Goal: Task Accomplishment & Management: Complete application form

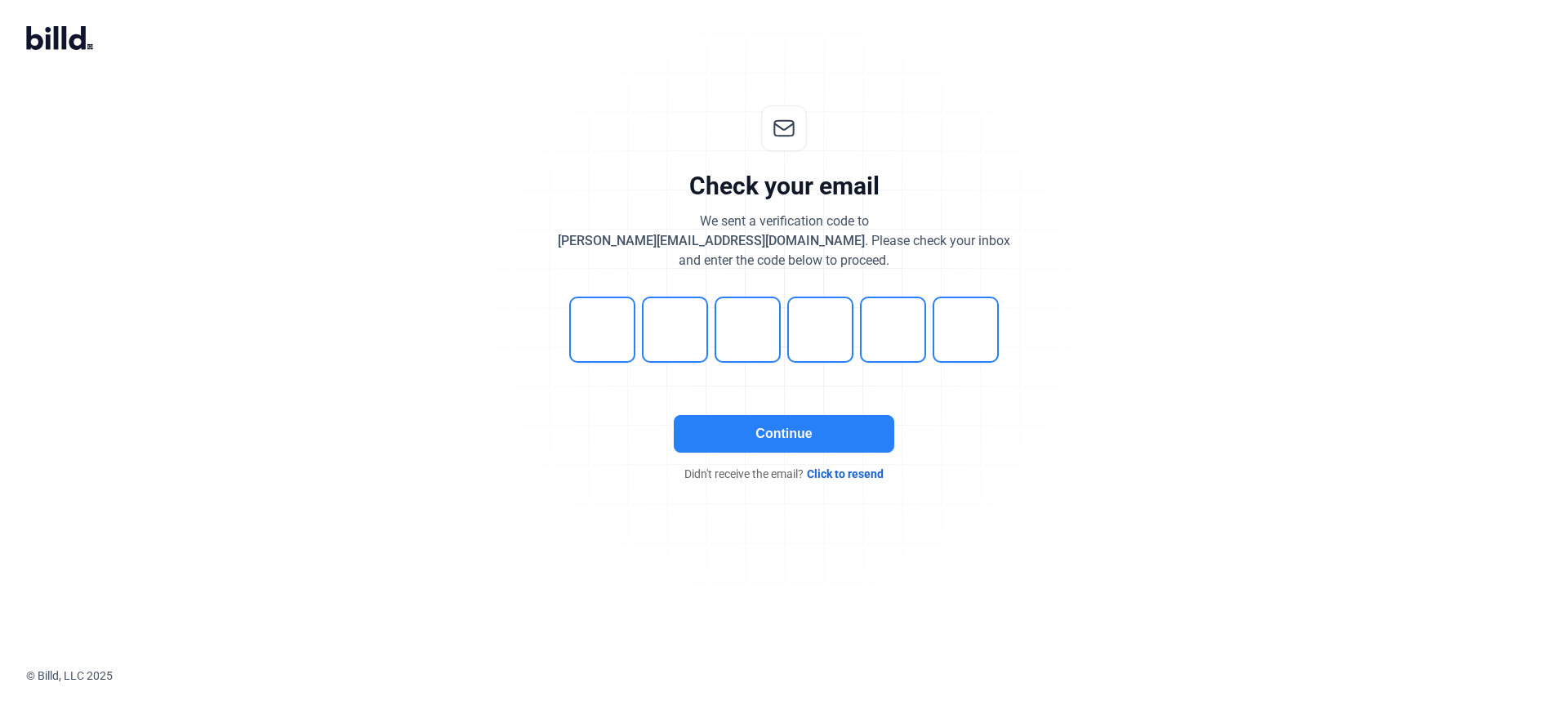
click at [758, 436] on button "Continue" at bounding box center [784, 434] width 221 height 38
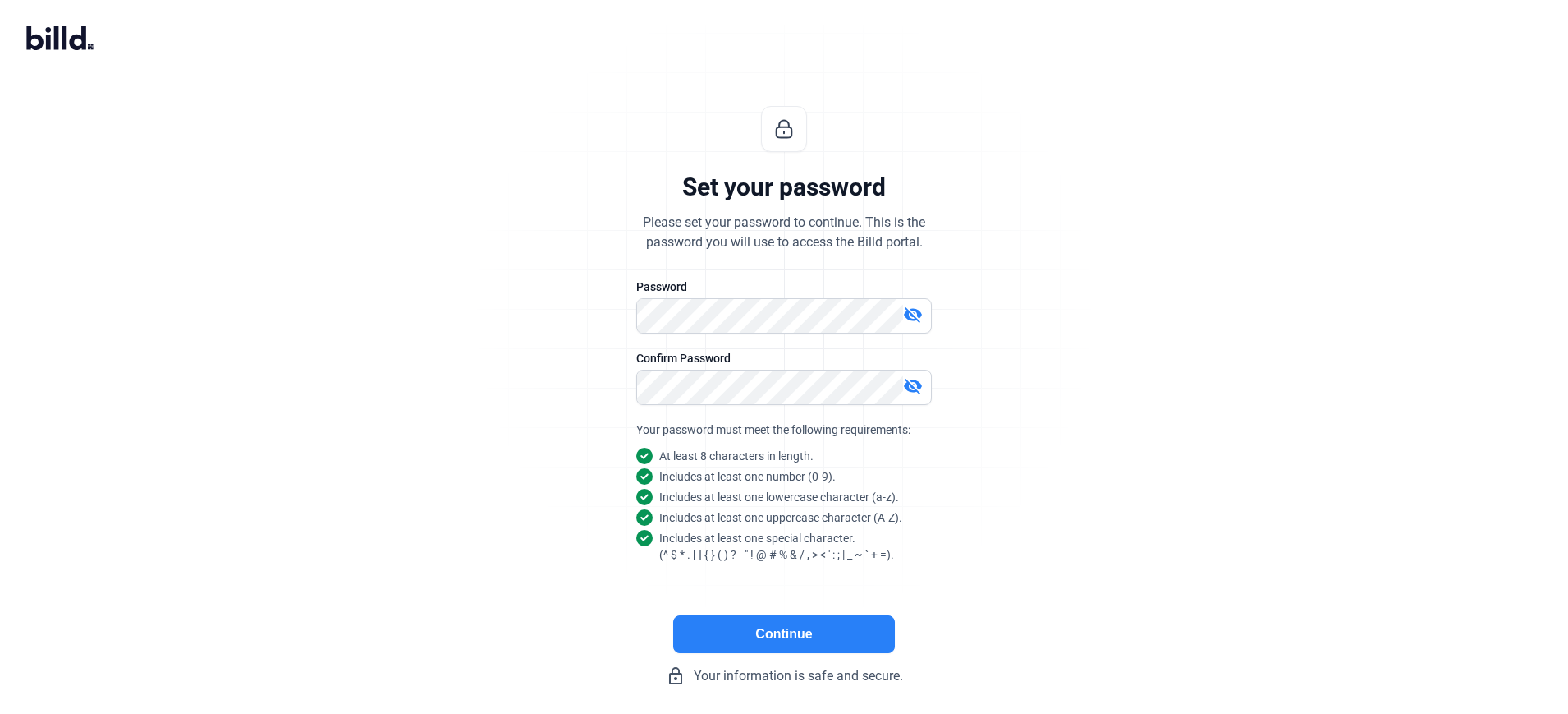
click at [1234, 351] on div "Set your password Please set your password to continue. This is the password yo…" at bounding box center [784, 396] width 1568 height 633
click at [821, 626] on button "Continue" at bounding box center [784, 634] width 222 height 38
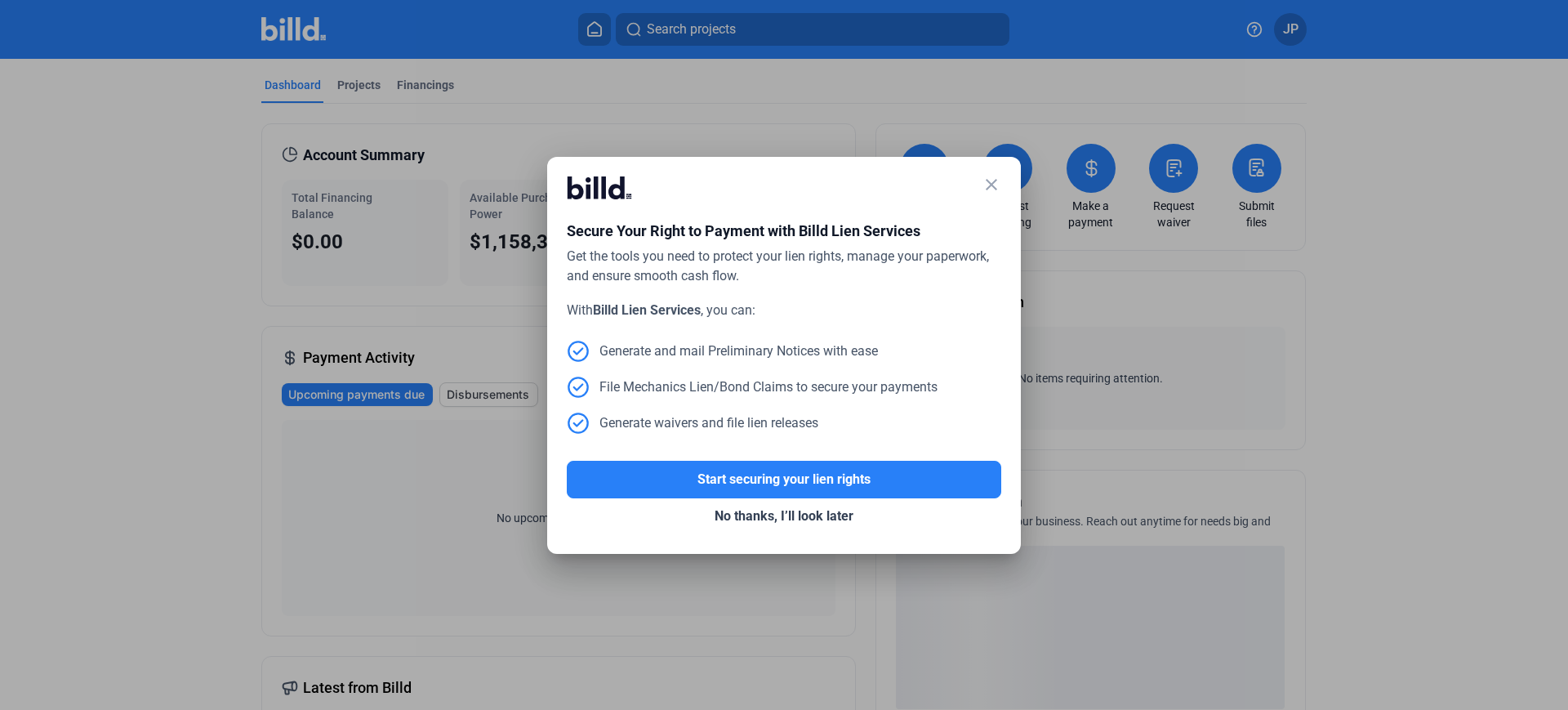
click at [992, 175] on mat-icon "close" at bounding box center [991, 184] width 20 height 20
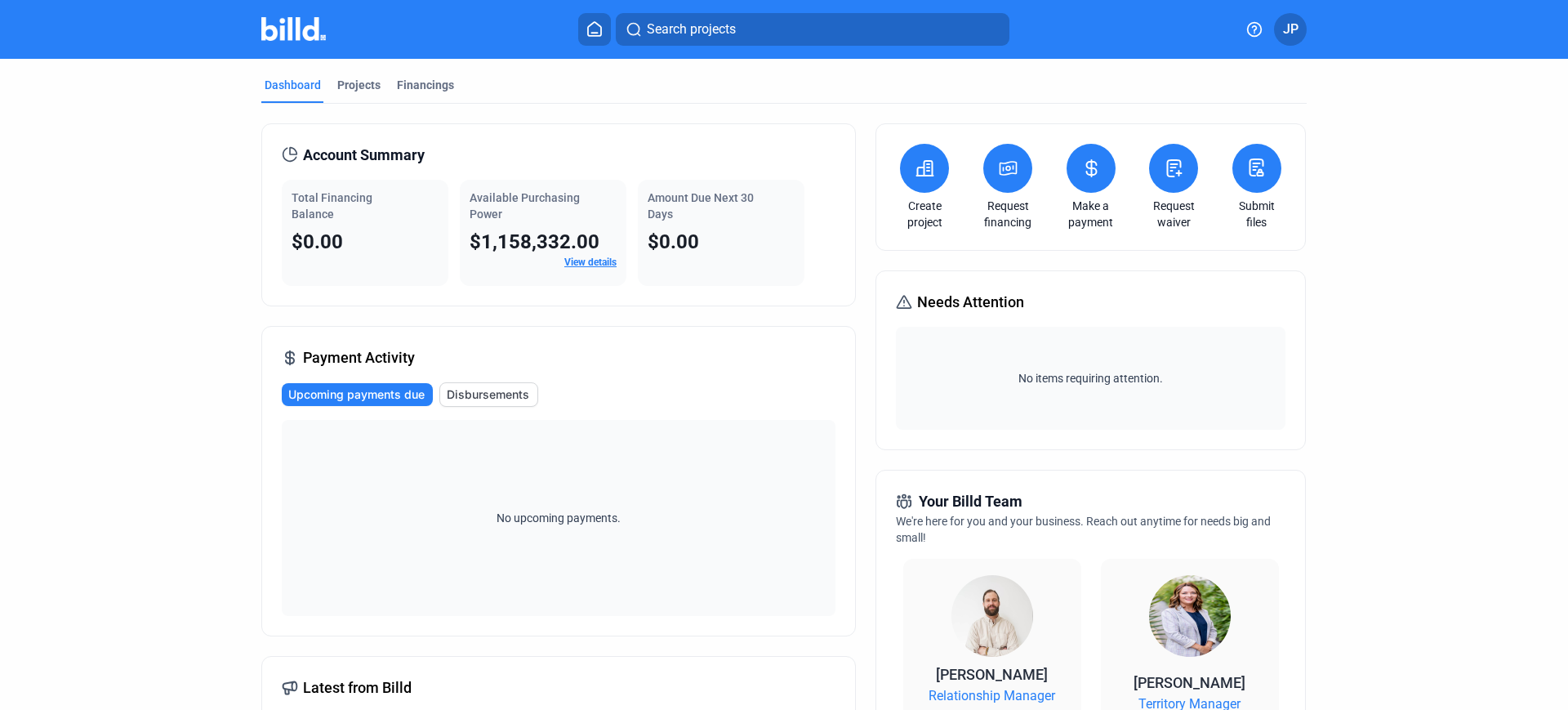
click at [929, 174] on icon at bounding box center [925, 168] width 16 height 14
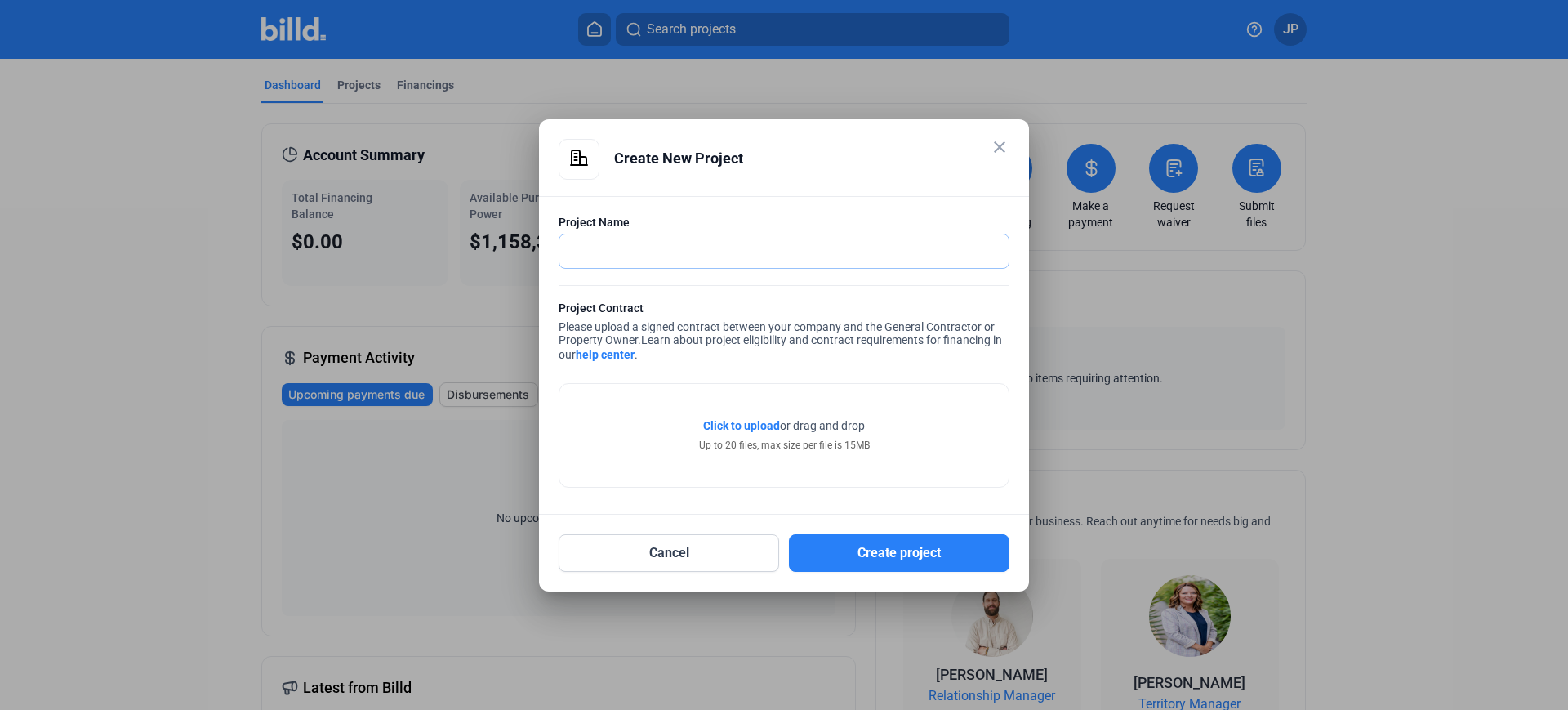
click at [807, 248] on input "text" at bounding box center [783, 251] width 449 height 33
click at [896, 182] on div "close Create New Project" at bounding box center [784, 167] width 451 height 57
click at [806, 254] on input "text" at bounding box center [775, 251] width 431 height 33
drag, startPoint x: 722, startPoint y: 246, endPoint x: 555, endPoint y: 248, distance: 167.0
click at [555, 248] on div "Project Name Cadence Creek Cottages Project Contract Please upload a signed con…" at bounding box center [784, 355] width 490 height 319
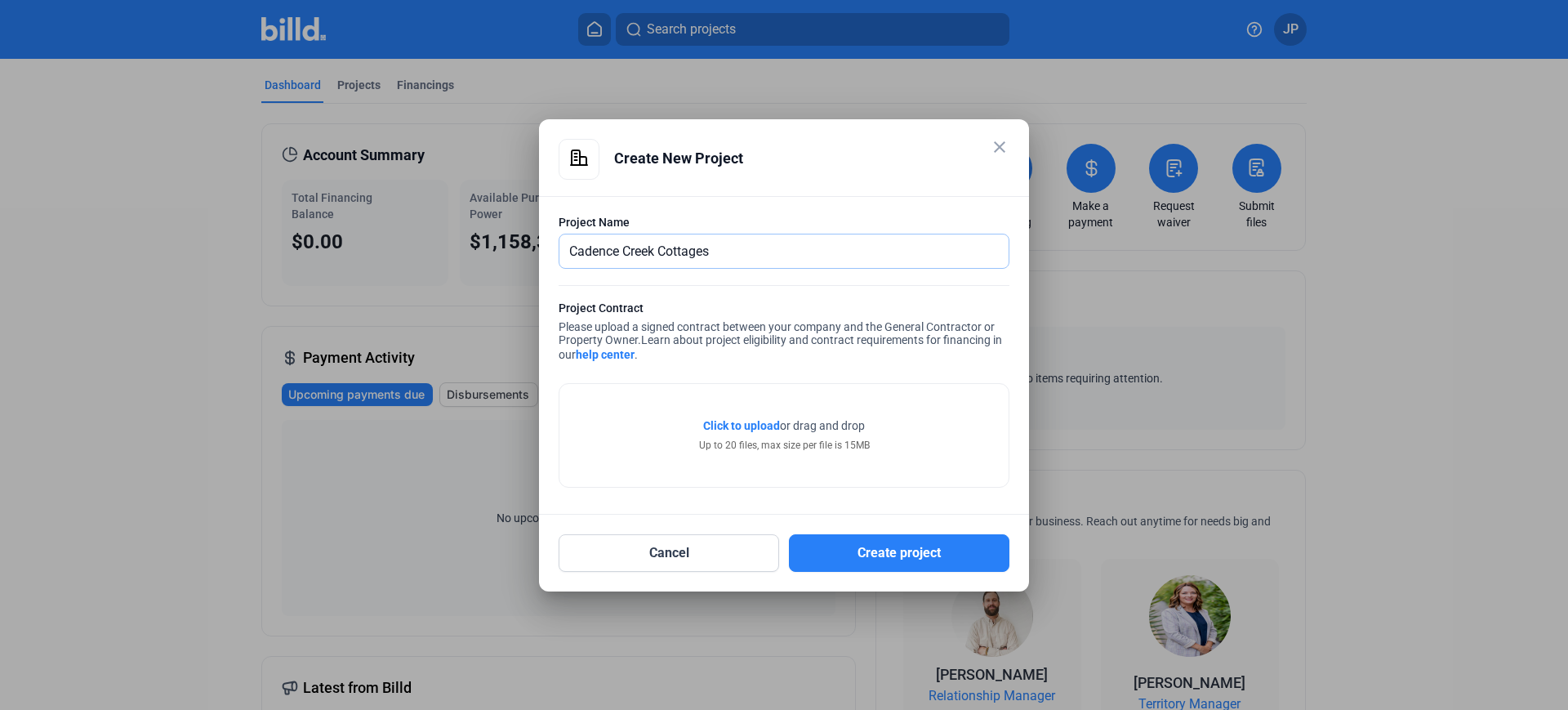
paste input "At Gosling Cottages"
type input "Cadence Creek At [GEOGRAPHIC_DATA]"
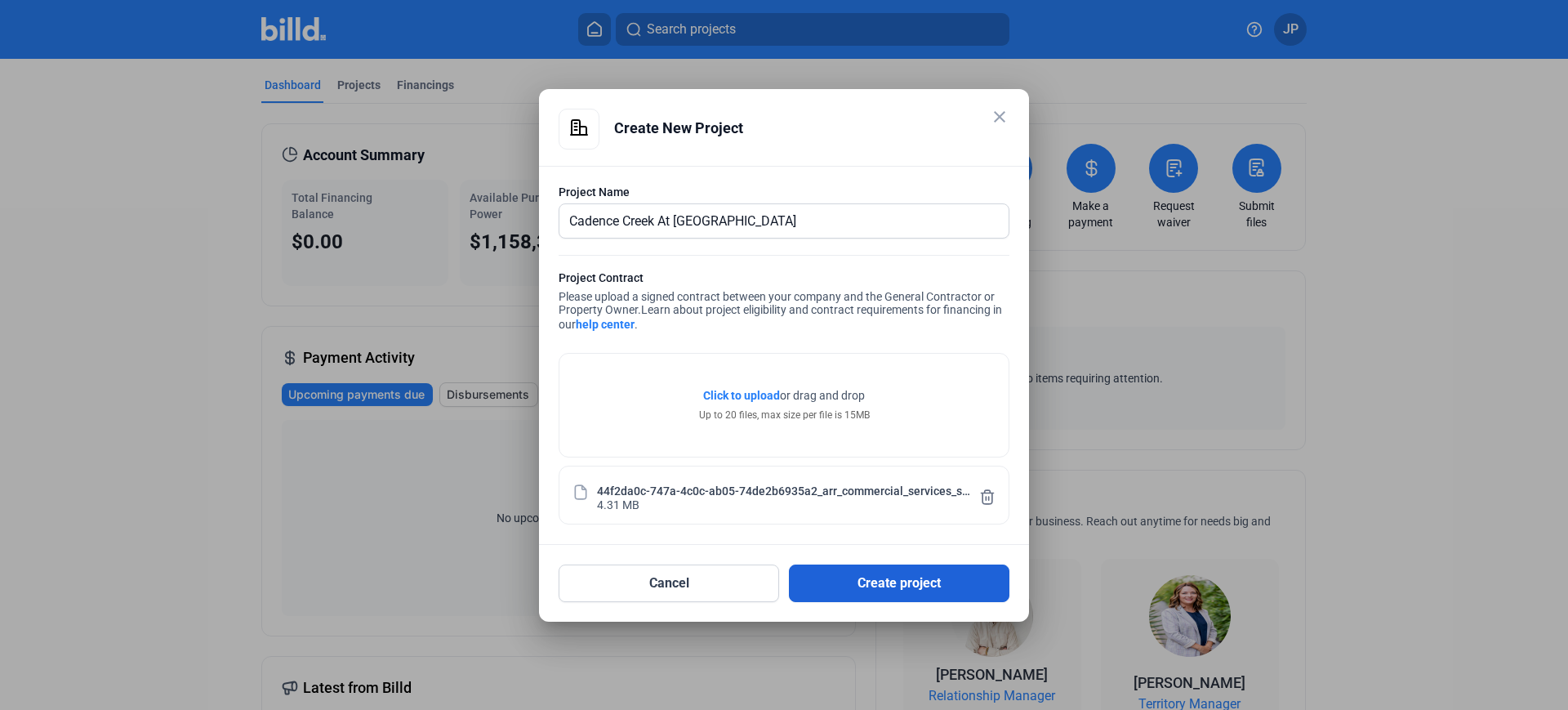
click at [912, 584] on button "Create project" at bounding box center [899, 583] width 221 height 38
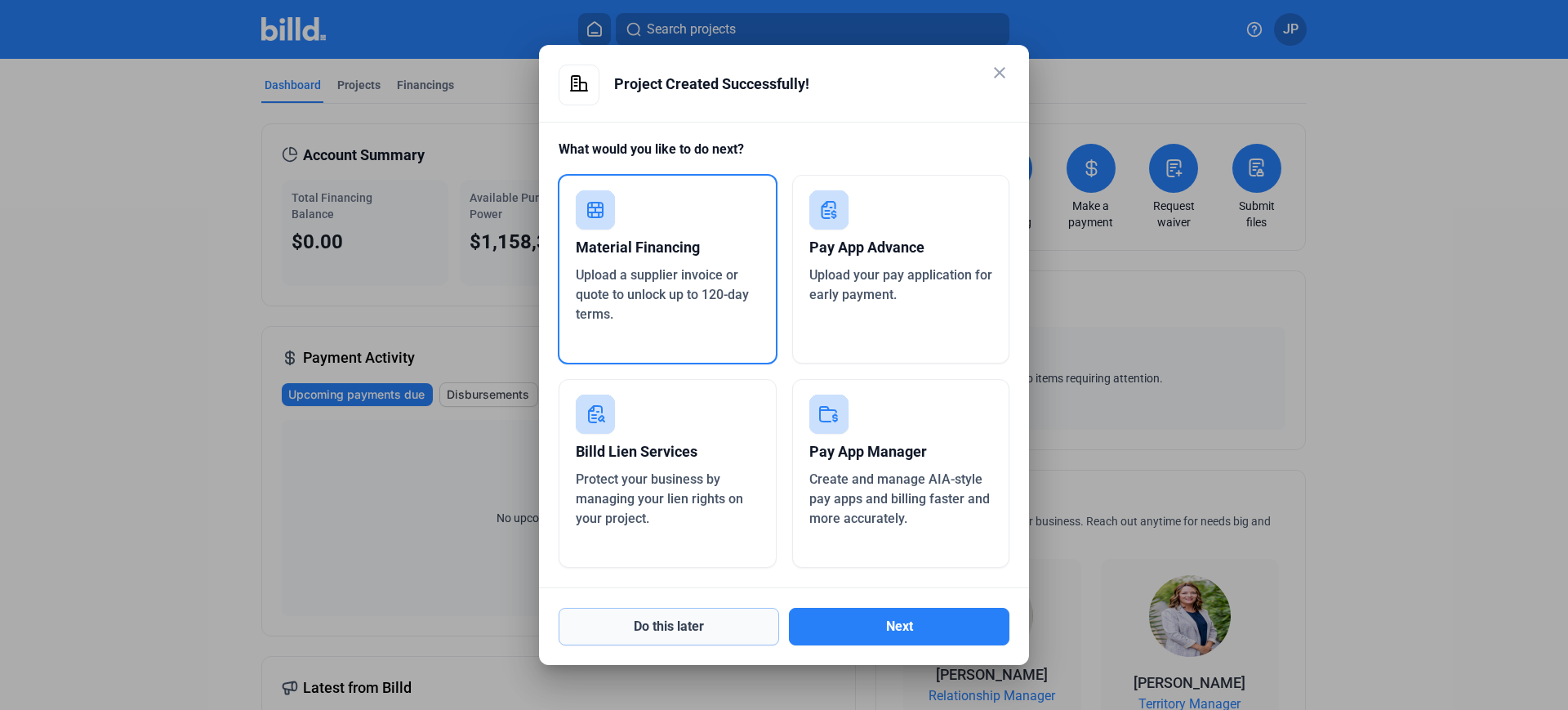
click at [671, 621] on button "Do this later" at bounding box center [669, 626] width 221 height 38
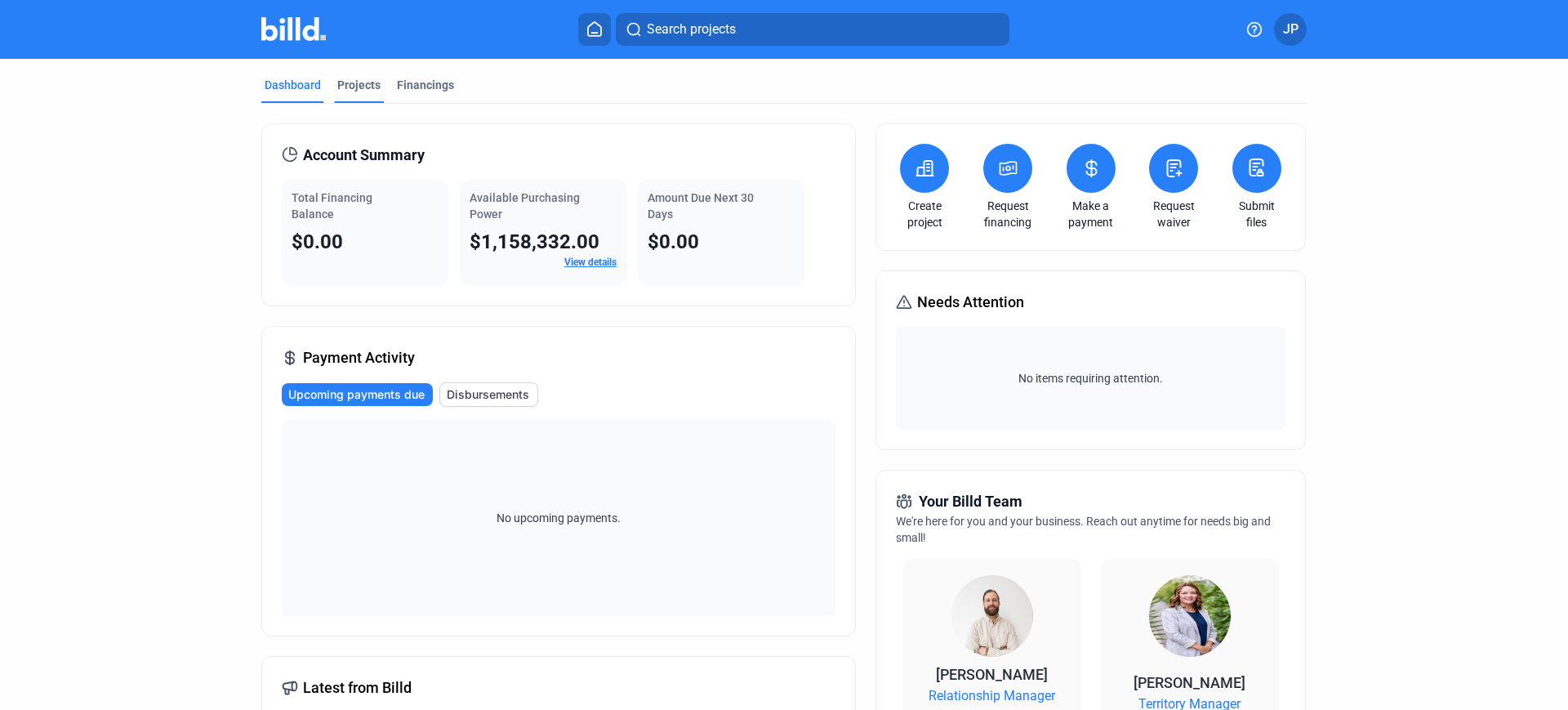
click at [360, 84] on div "Projects" at bounding box center [359, 84] width 43 height 16
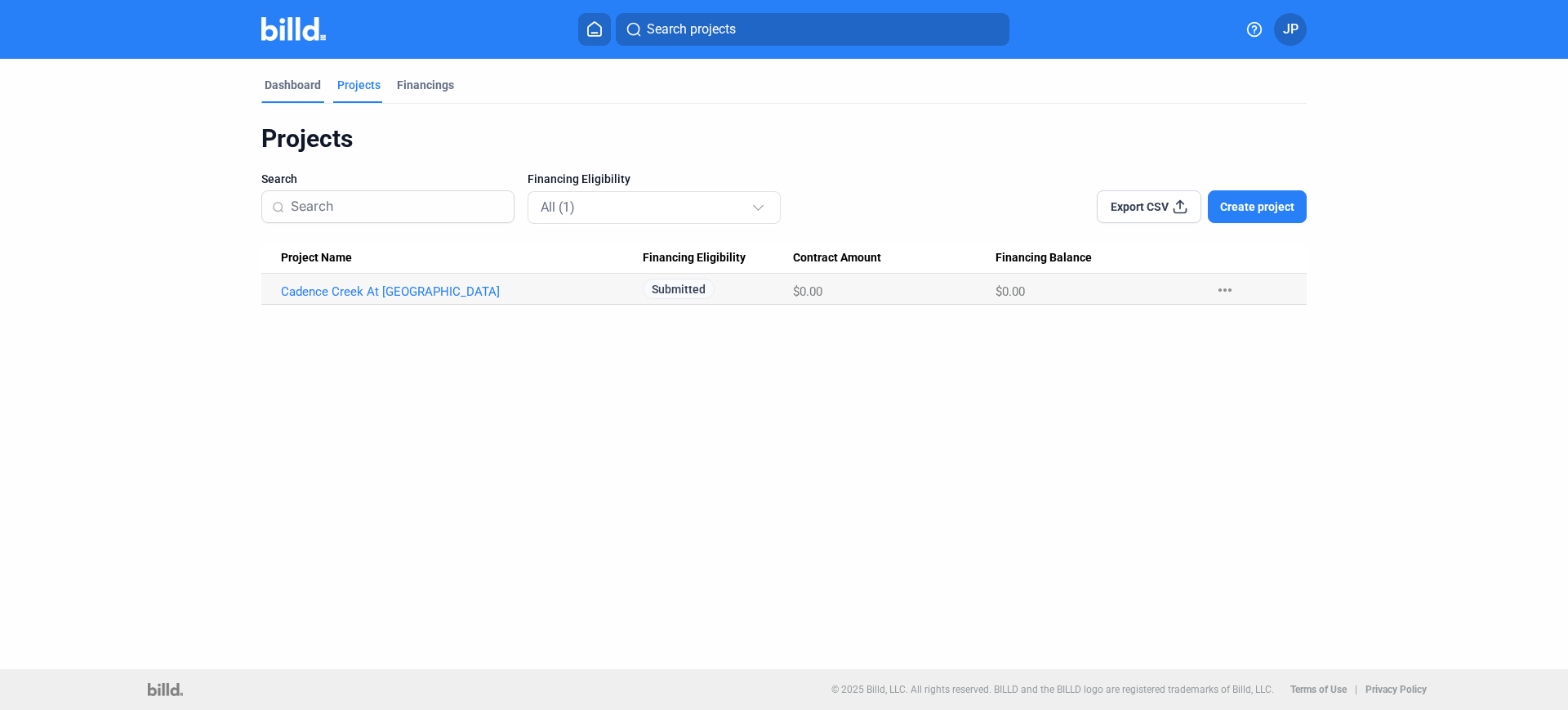
click at [300, 84] on div "Dashboard" at bounding box center [293, 84] width 56 height 16
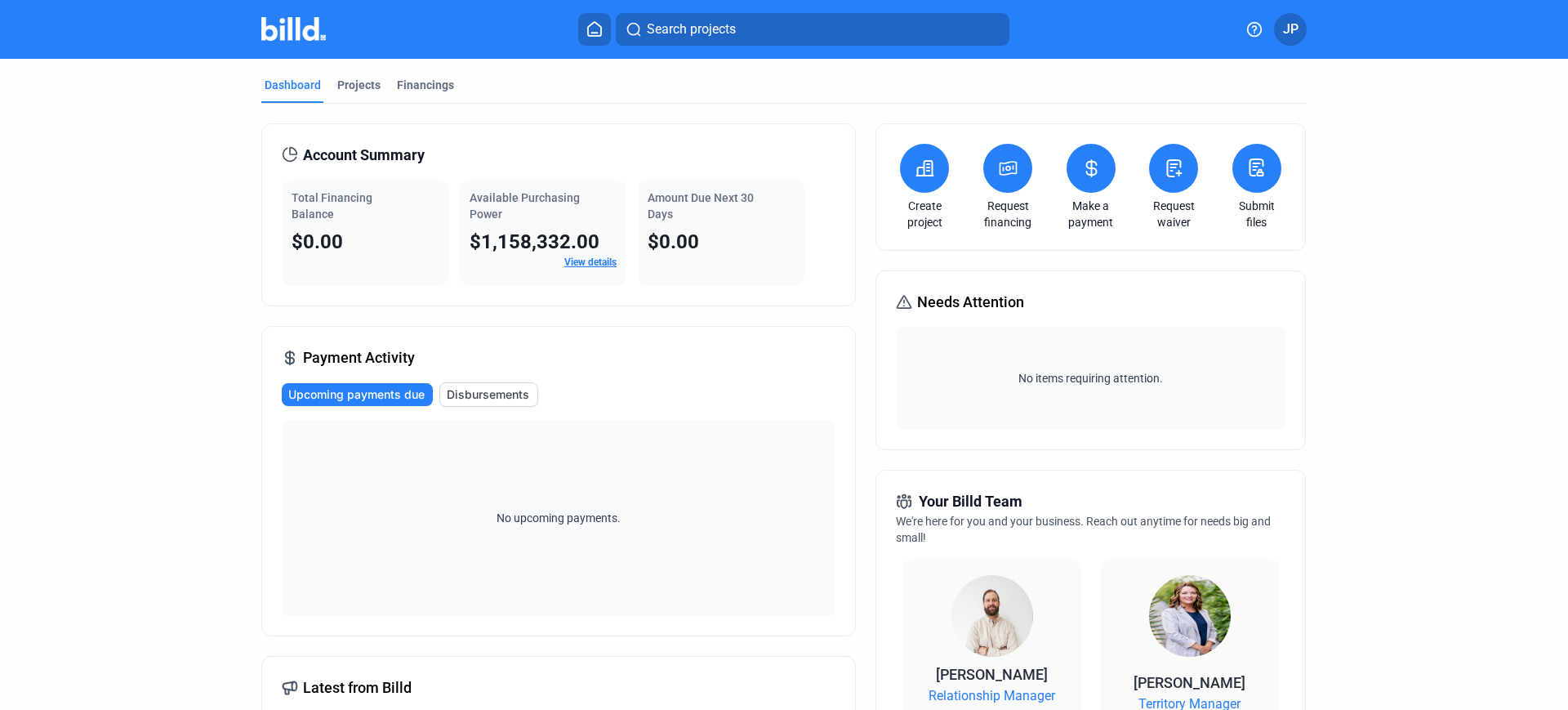
click at [923, 168] on icon at bounding box center [925, 168] width 20 height 20
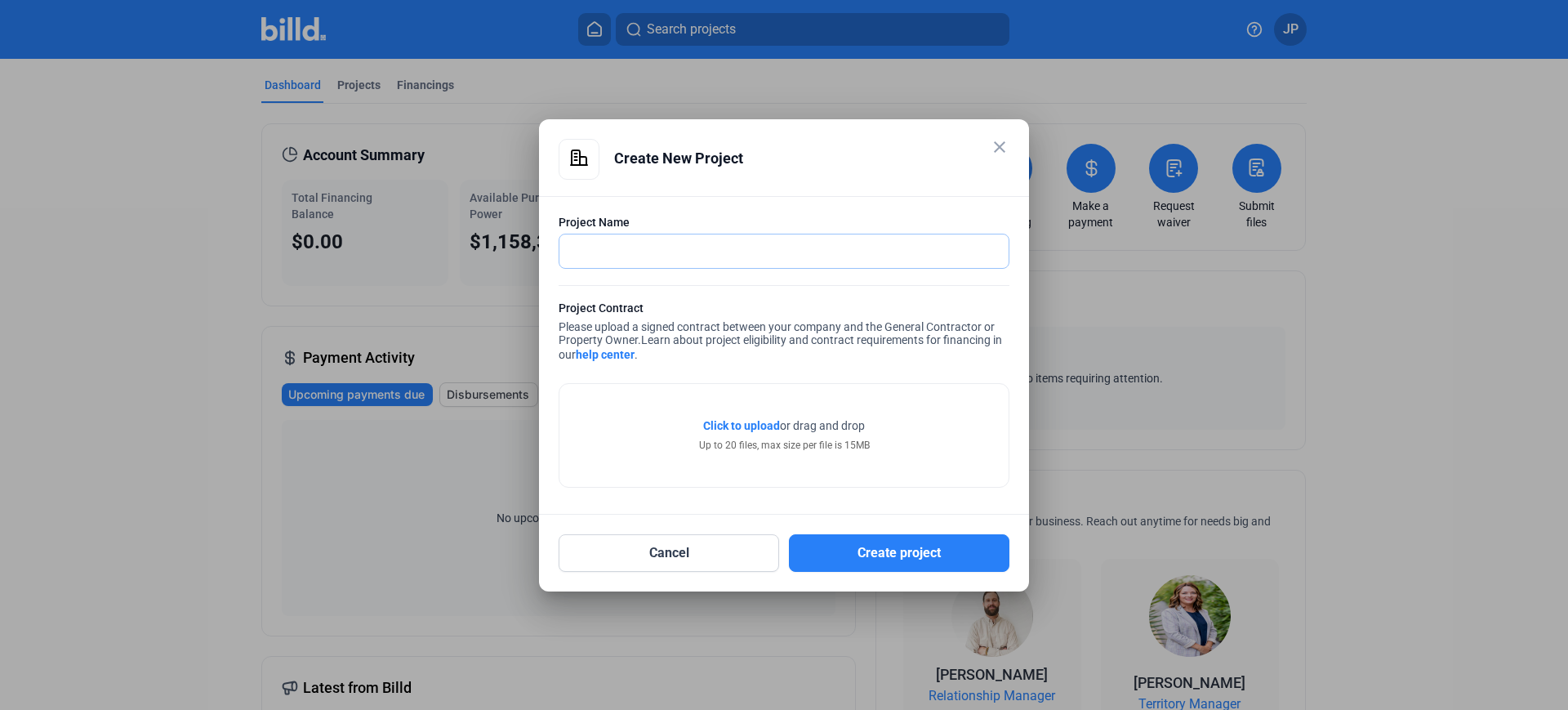
click at [805, 249] on input "text" at bounding box center [775, 251] width 431 height 33
paste input "A-126: Radiance Luxury Living"
type input "A-126: Radiance Luxury Living"
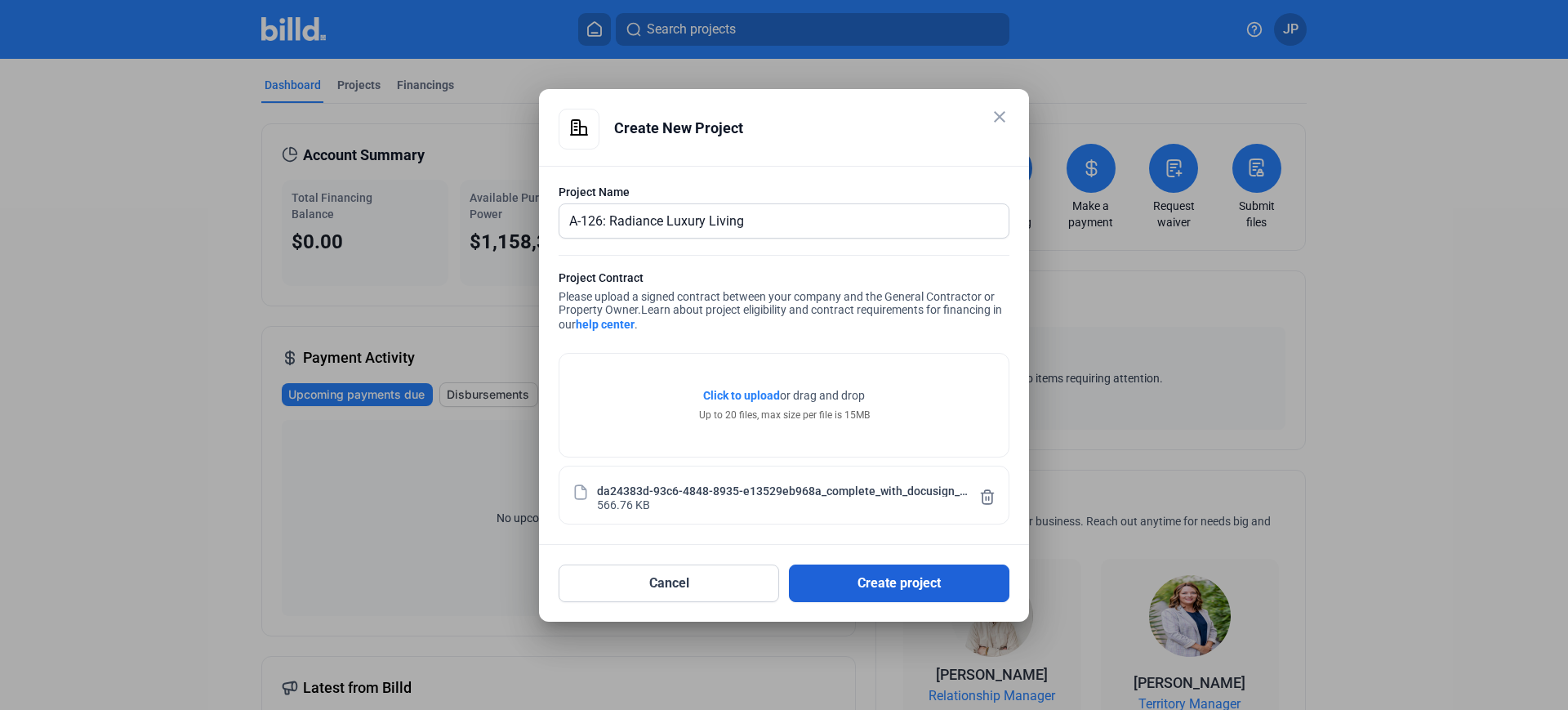
click at [869, 591] on button "Create project" at bounding box center [899, 583] width 221 height 38
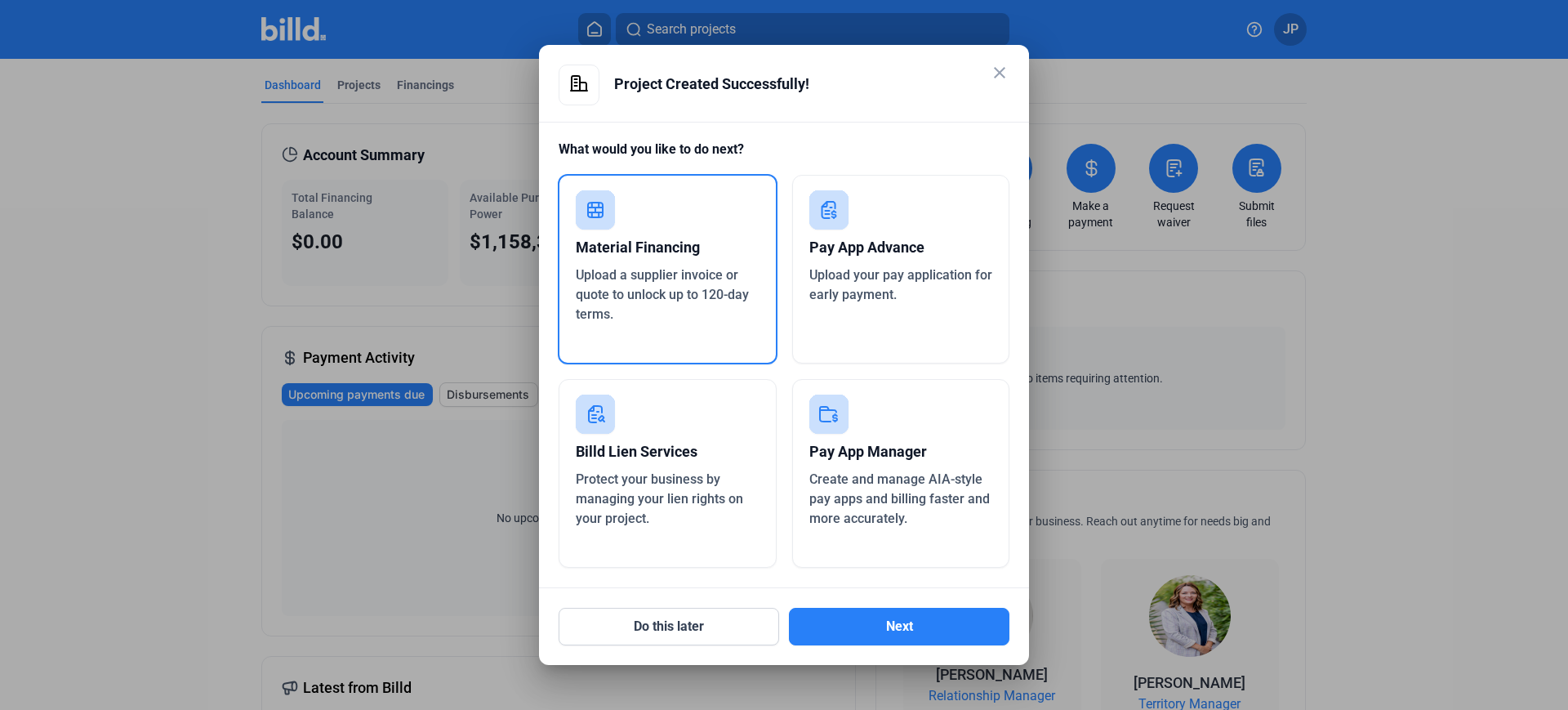
click at [745, 419] on div "Billd Lien Services Protect your business by managing your lien rights on your …" at bounding box center [668, 473] width 218 height 188
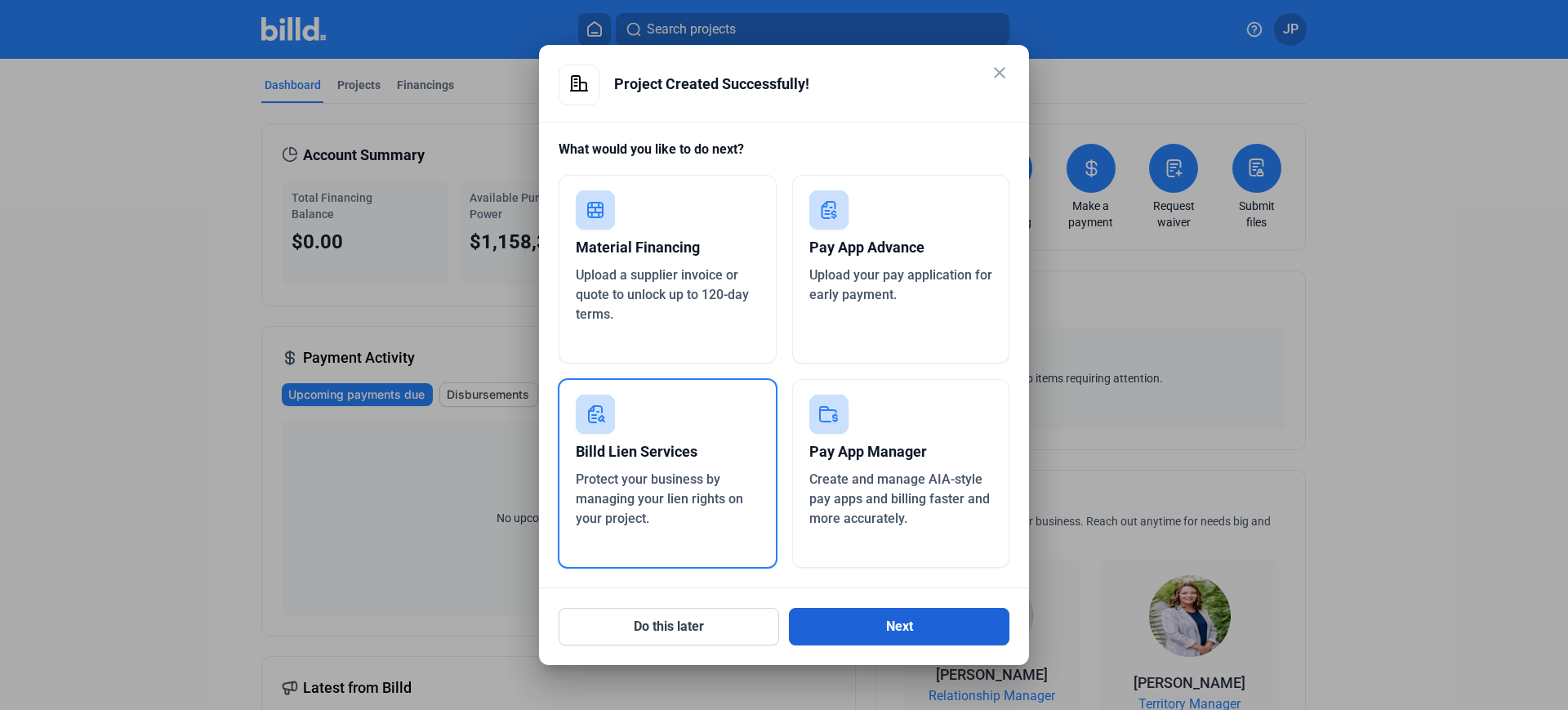
click at [923, 632] on button "Next" at bounding box center [899, 626] width 221 height 38
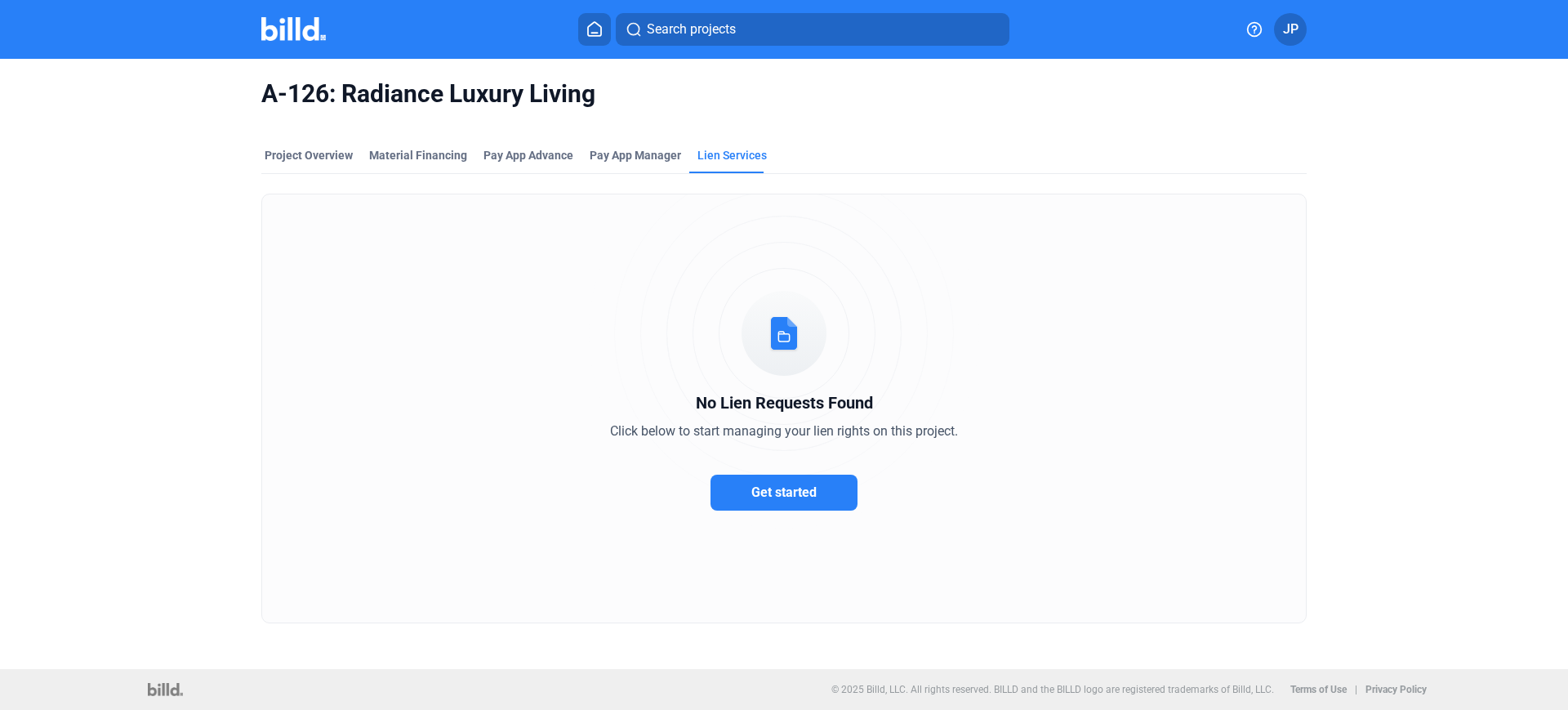
click at [840, 488] on button "Get started" at bounding box center [784, 493] width 147 height 36
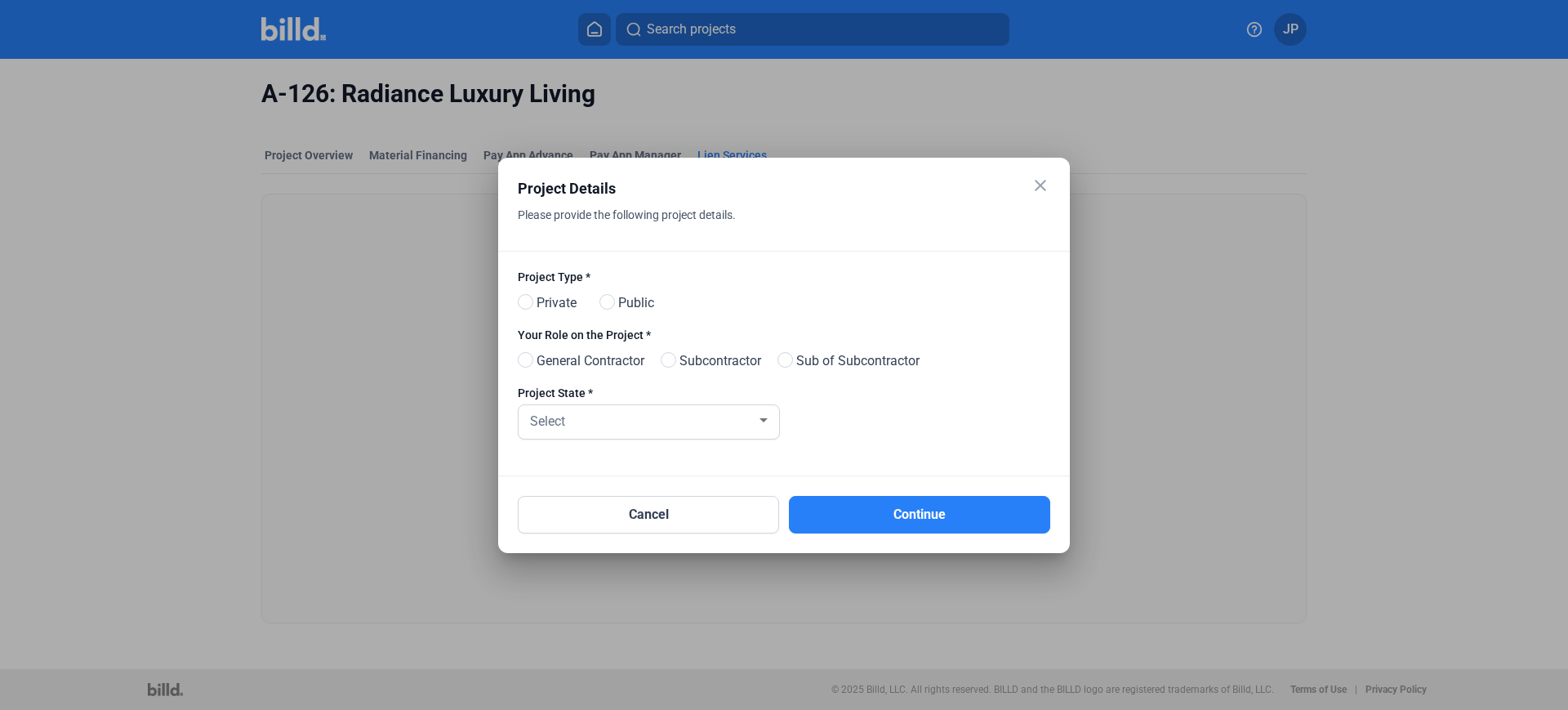
click at [551, 305] on span "Private" at bounding box center [553, 303] width 47 height 20
click at [530, 305] on input "Private" at bounding box center [524, 303] width 12 height 12
radio input "true"
click at [620, 231] on div "Please provide the following project details." at bounding box center [764, 228] width 492 height 48
click at [701, 361] on span "Subcontractor" at bounding box center [718, 361] width 89 height 20
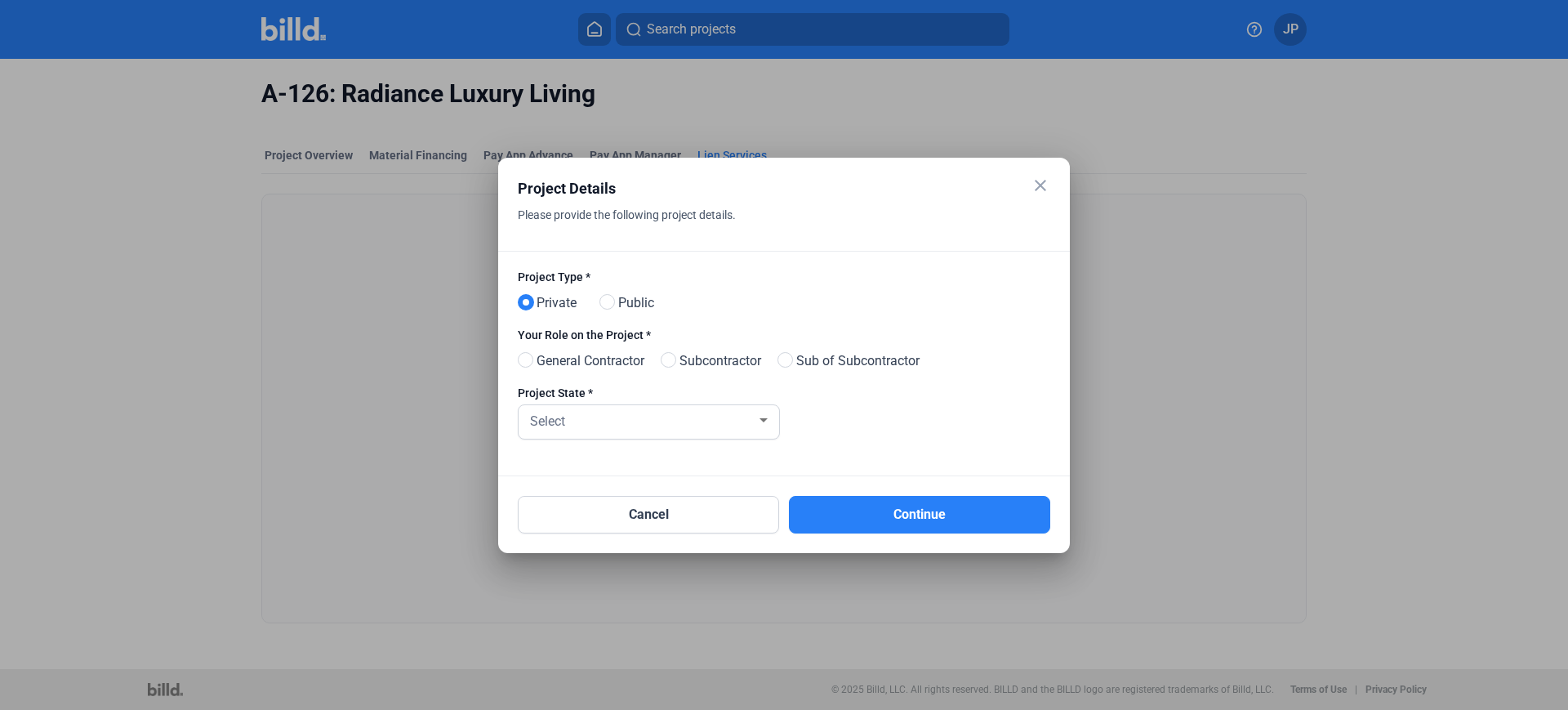
click at [673, 361] on input "Subcontractor" at bounding box center [666, 361] width 12 height 12
radio input "true"
click at [759, 424] on div at bounding box center [763, 419] width 14 height 13
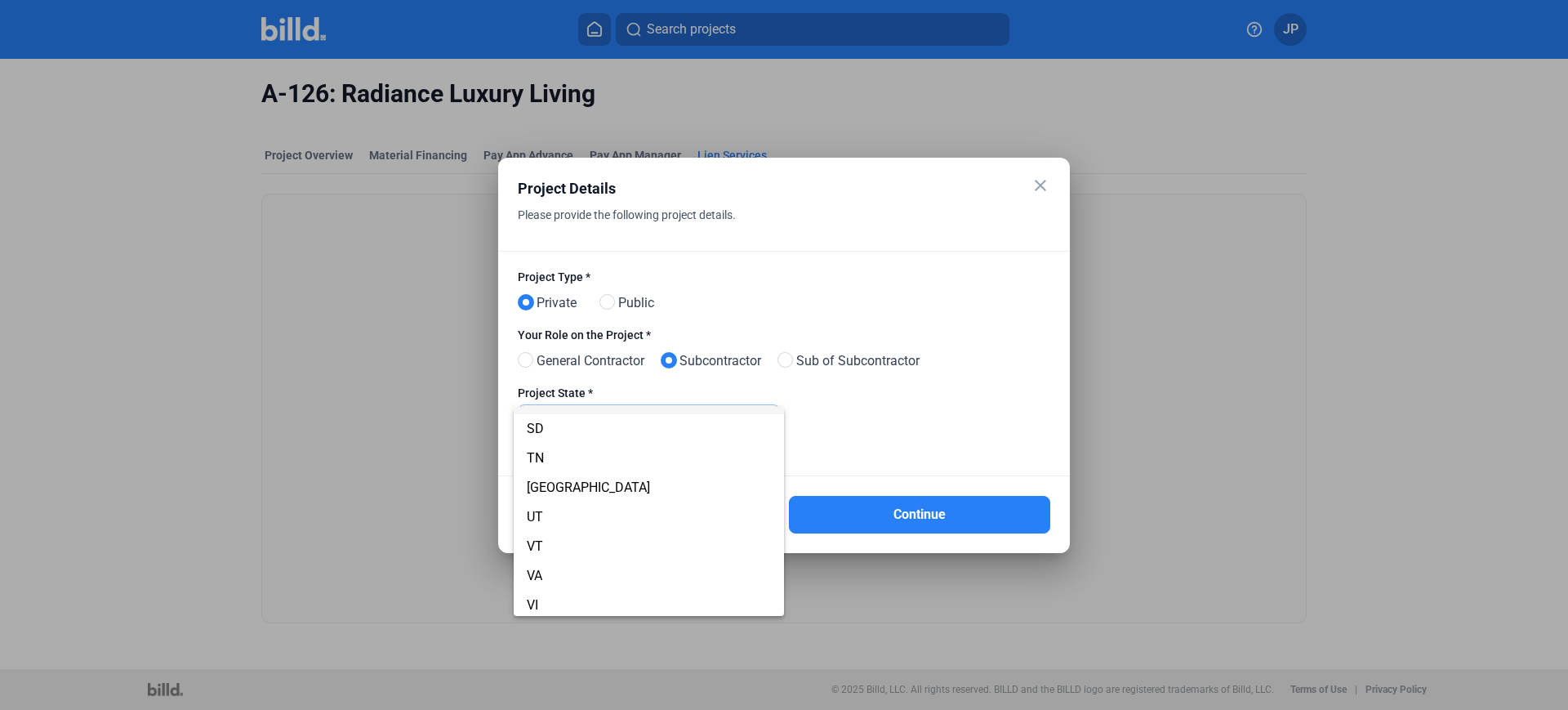
scroll to position [1226, 0]
click at [636, 470] on span "[GEOGRAPHIC_DATA]" at bounding box center [649, 460] width 245 height 30
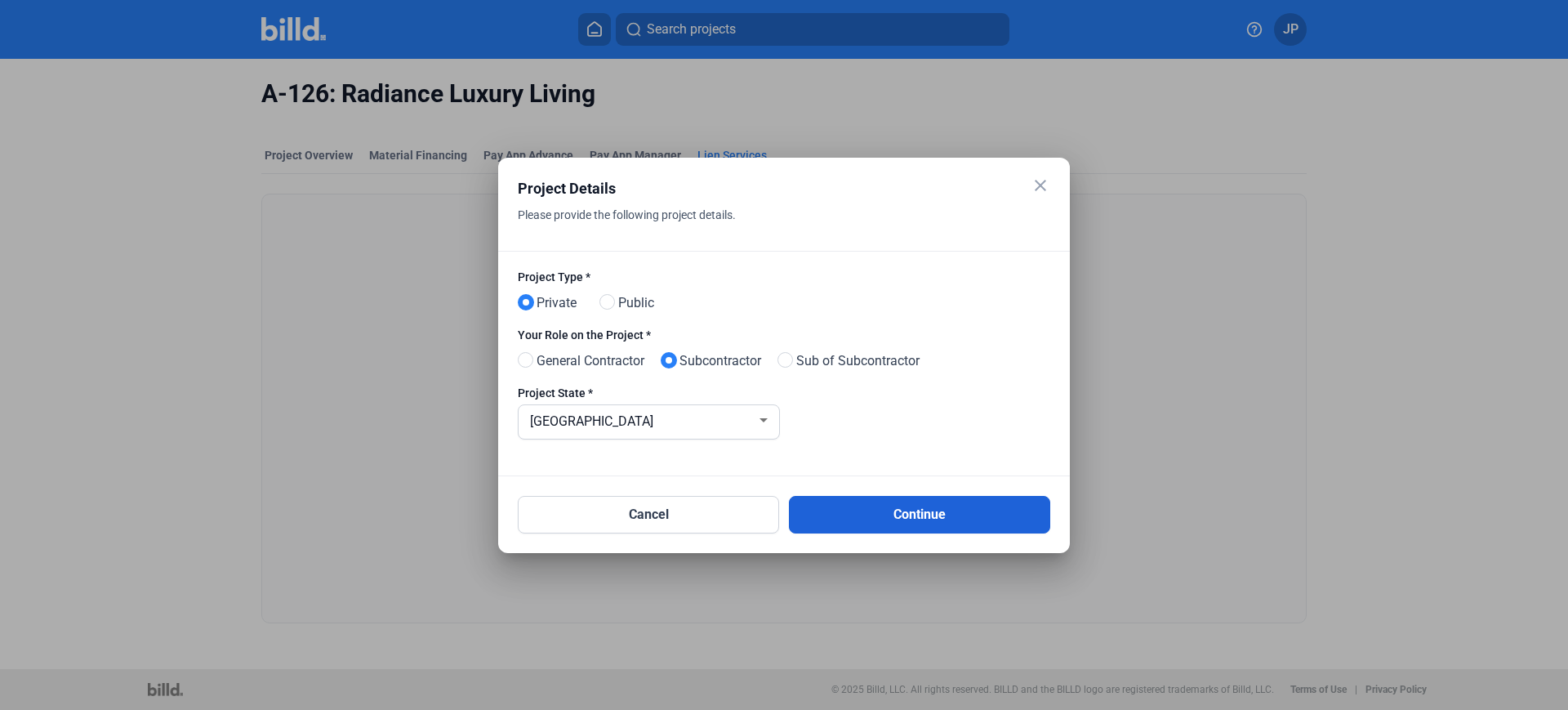
click at [927, 519] on button "Continue" at bounding box center [919, 515] width 262 height 38
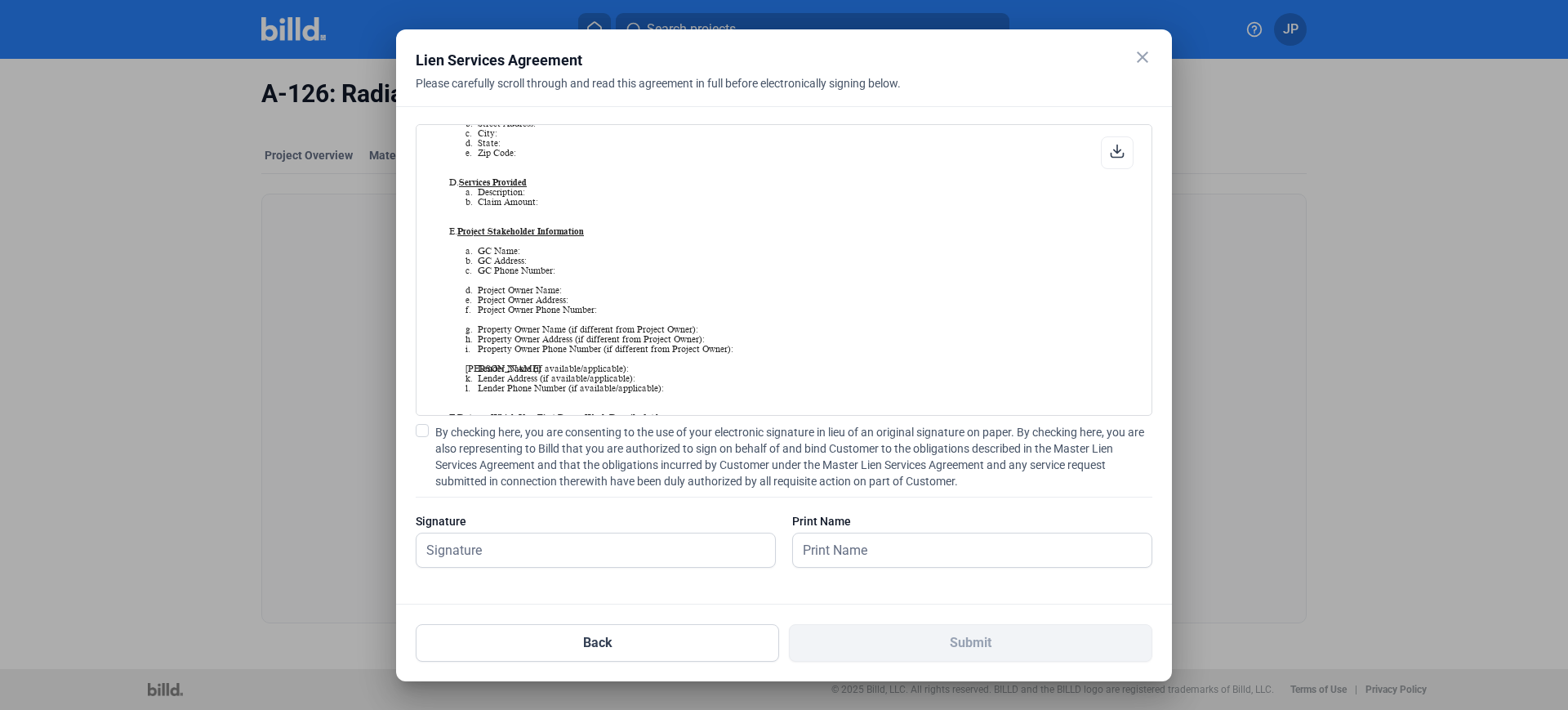
scroll to position [4207, 0]
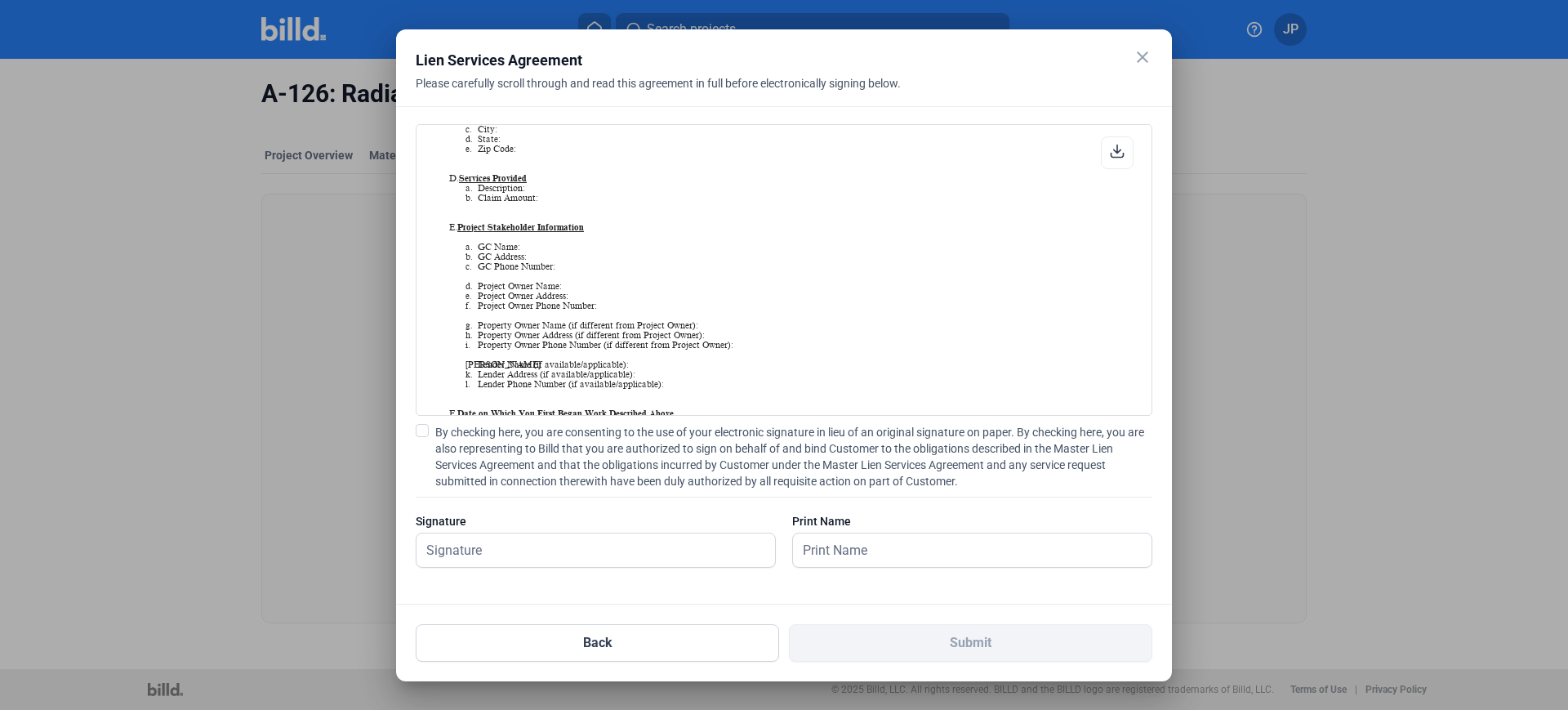
click at [425, 430] on span at bounding box center [422, 430] width 13 height 13
click at [0, 0] on input "By checking here, you are consenting to the use of your electronic signature in…" at bounding box center [0, 0] width 0 height 0
click at [616, 553] on input "text" at bounding box center [596, 550] width 359 height 33
type input "[PERSON_NAME]"
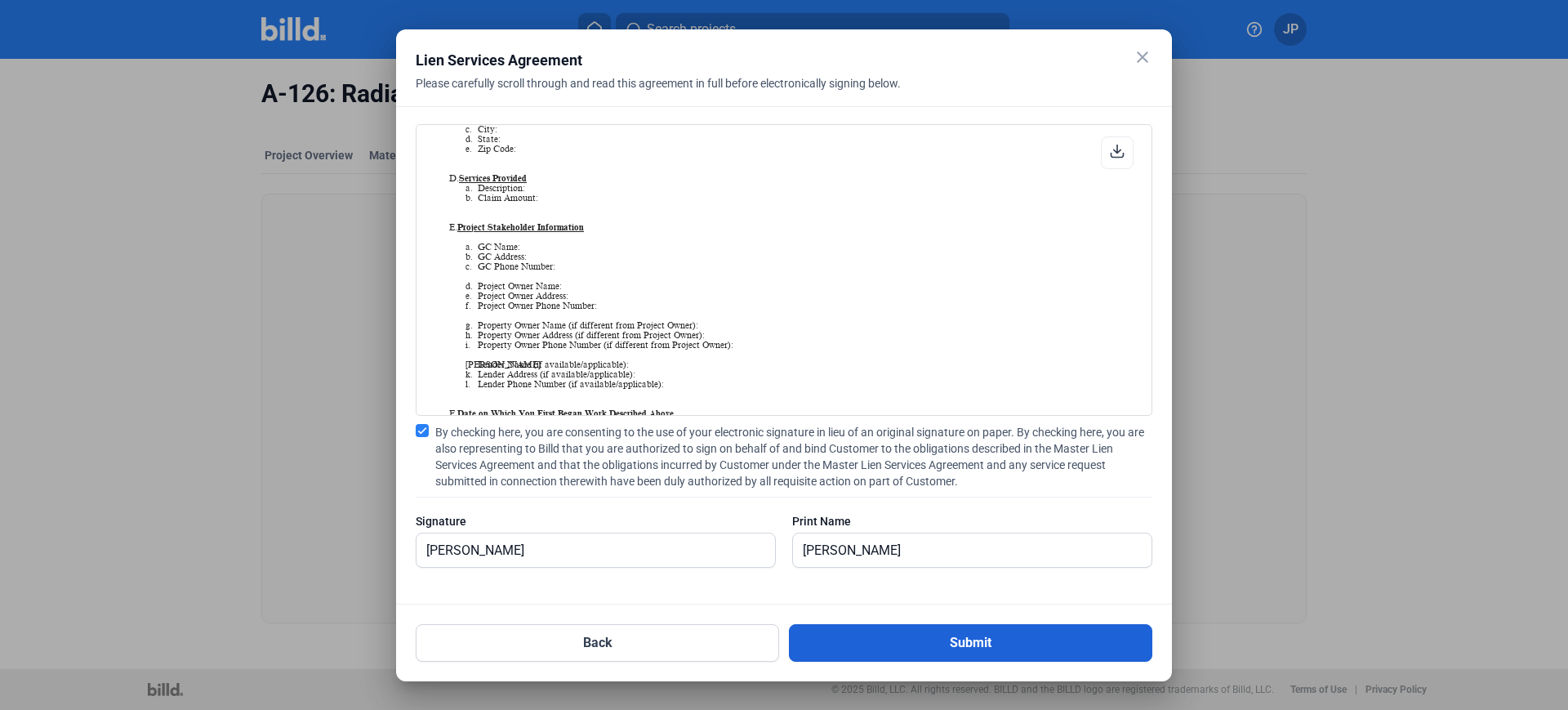
click at [912, 641] on button "Submit" at bounding box center [971, 643] width 363 height 38
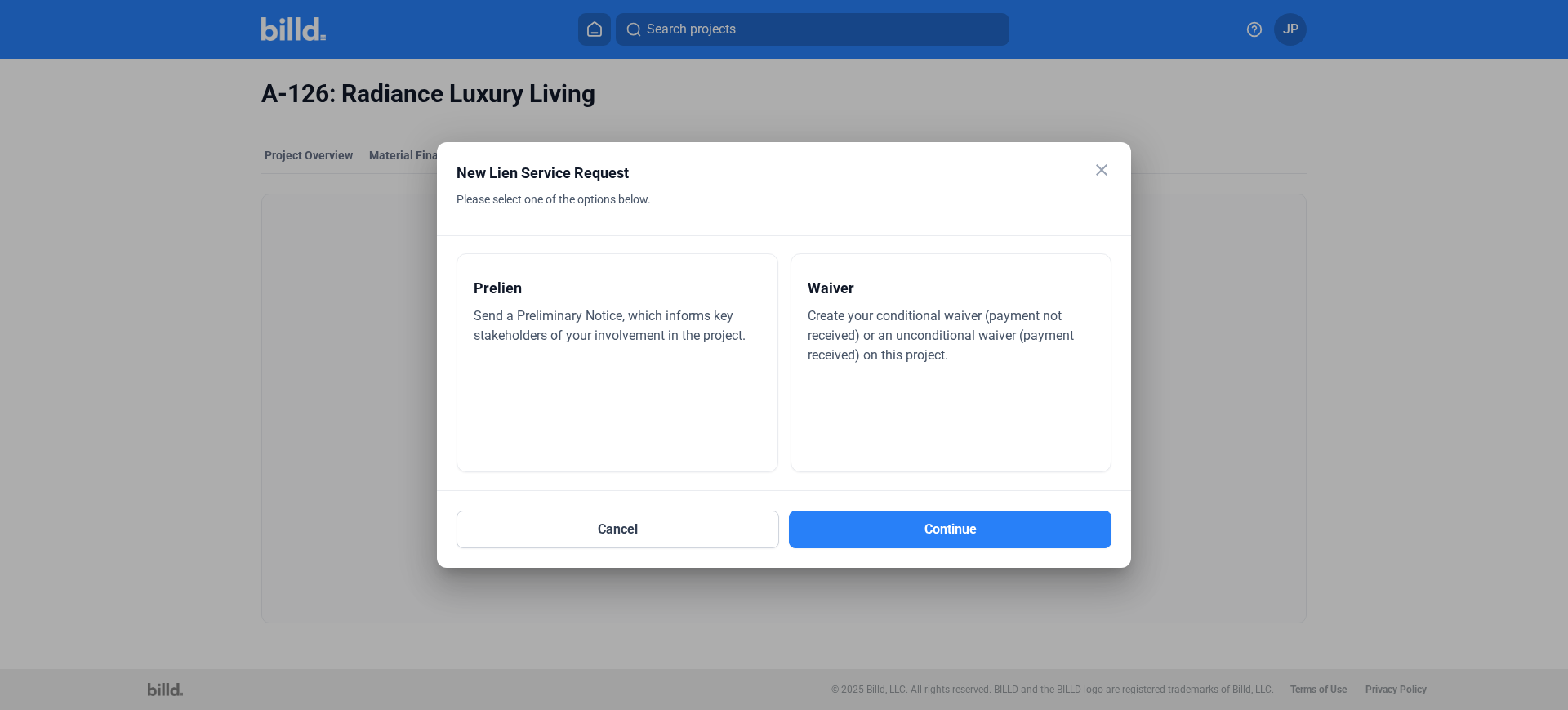
click at [647, 407] on div "Prelien Send a Preliminary Notice, which informs key stakeholders of your invol…" at bounding box center [618, 362] width 322 height 219
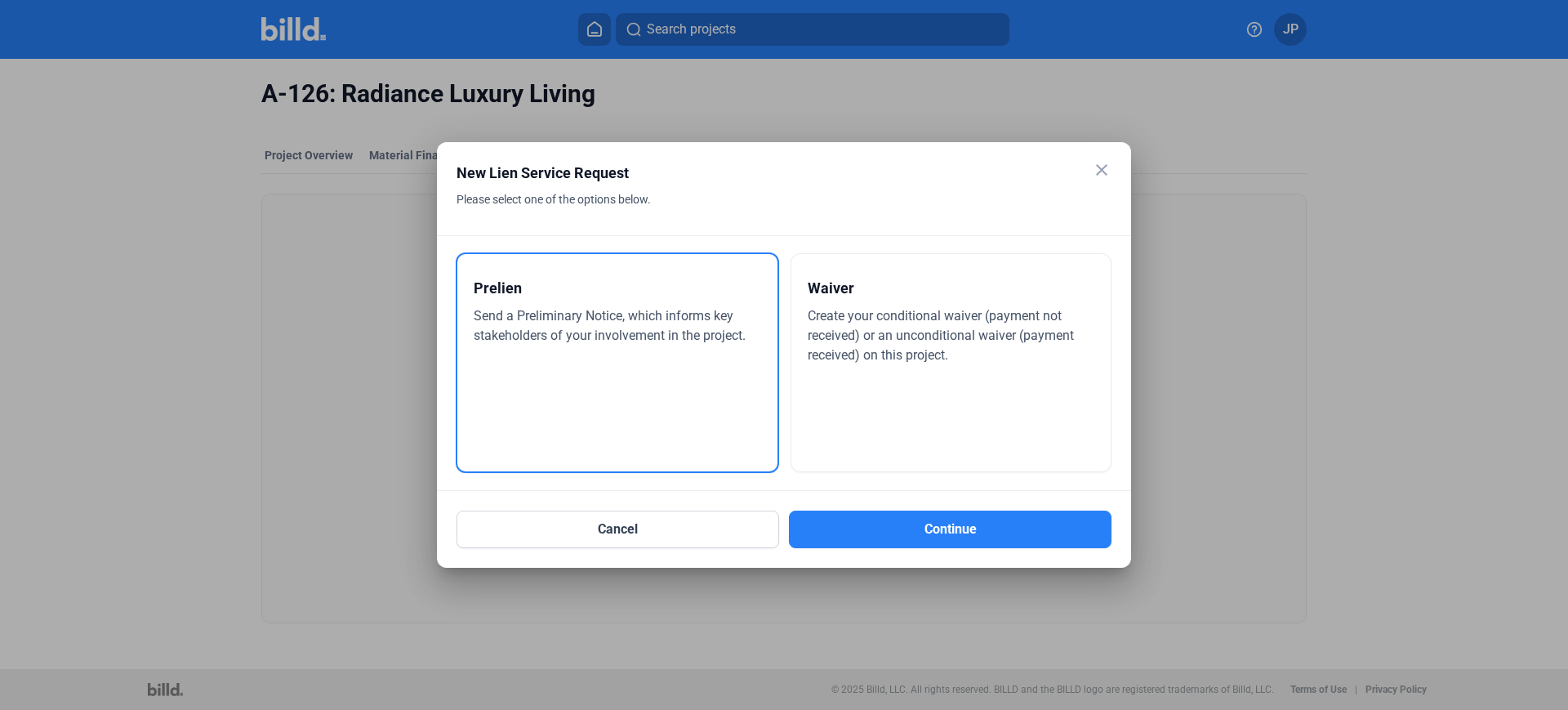
click at [850, 459] on div "Waiver Create your conditional waiver (payment not received) or an unconditiona…" at bounding box center [952, 362] width 322 height 219
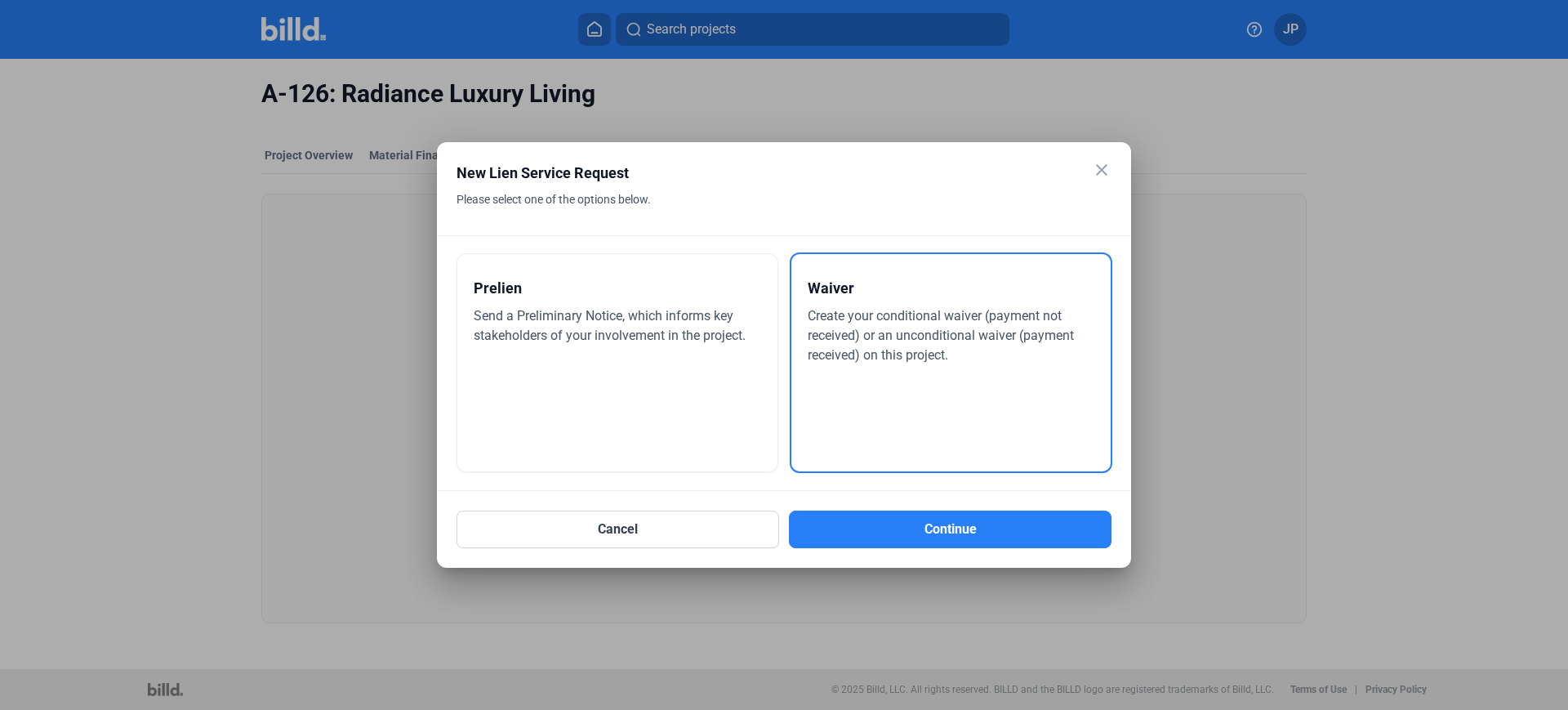
click at [742, 433] on div "Prelien Send a Preliminary Notice, which informs key stakeholders of your invol…" at bounding box center [618, 362] width 322 height 219
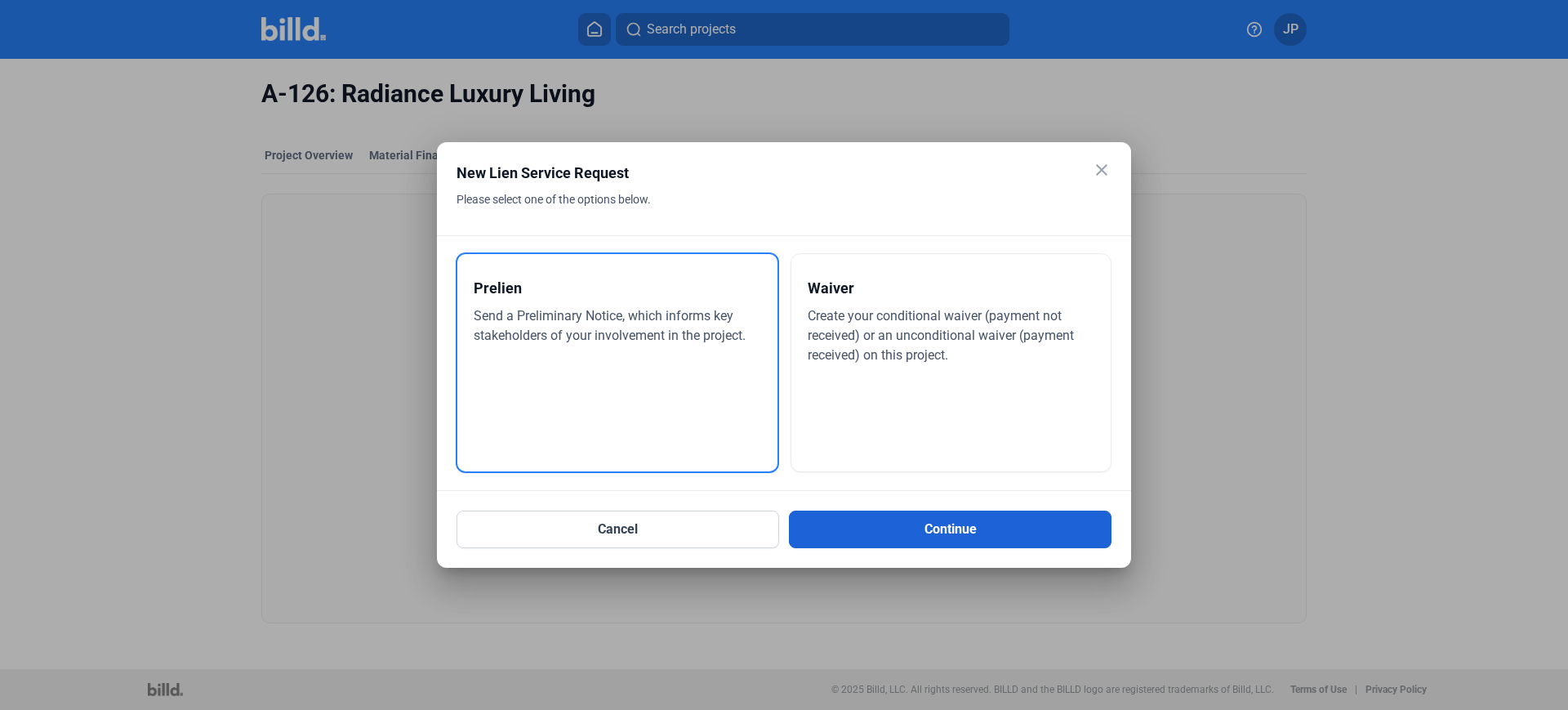
click at [860, 531] on button "Continue" at bounding box center [950, 529] width 323 height 38
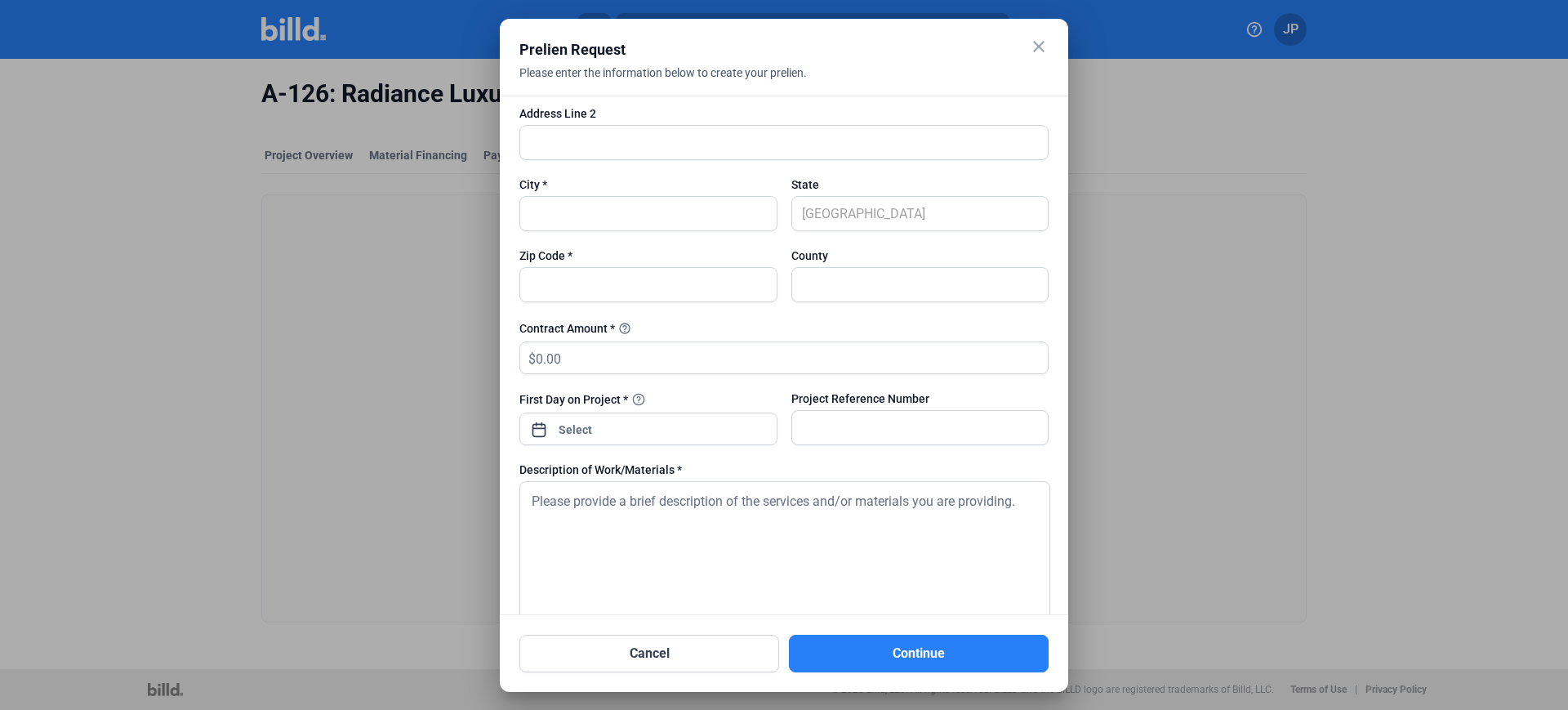
scroll to position [408, 0]
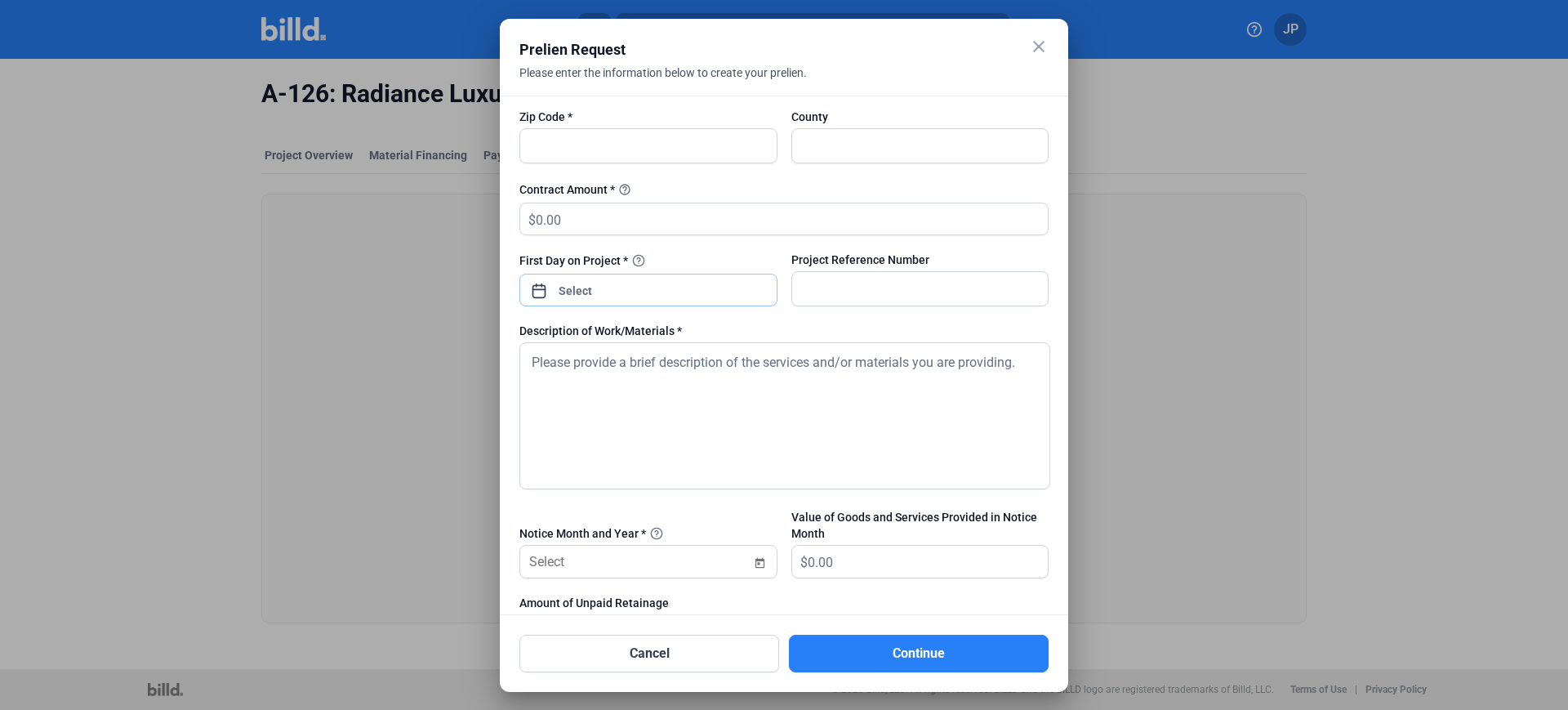
click at [706, 291] on div "close Prelien Request Please enter the information below to create your prelien…" at bounding box center [784, 355] width 1568 height 710
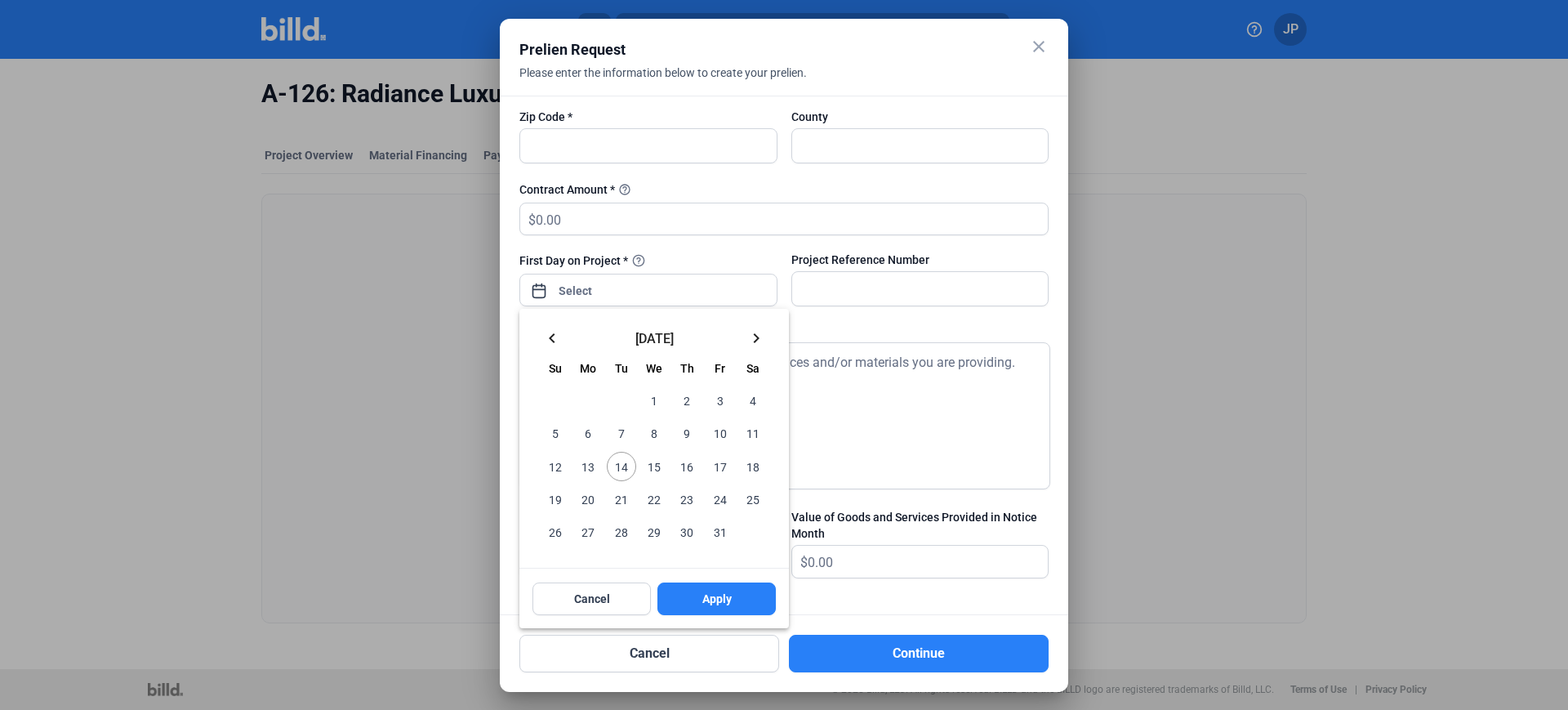
click at [556, 341] on mat-icon "keyboard_arrow_left" at bounding box center [551, 338] width 20 height 20
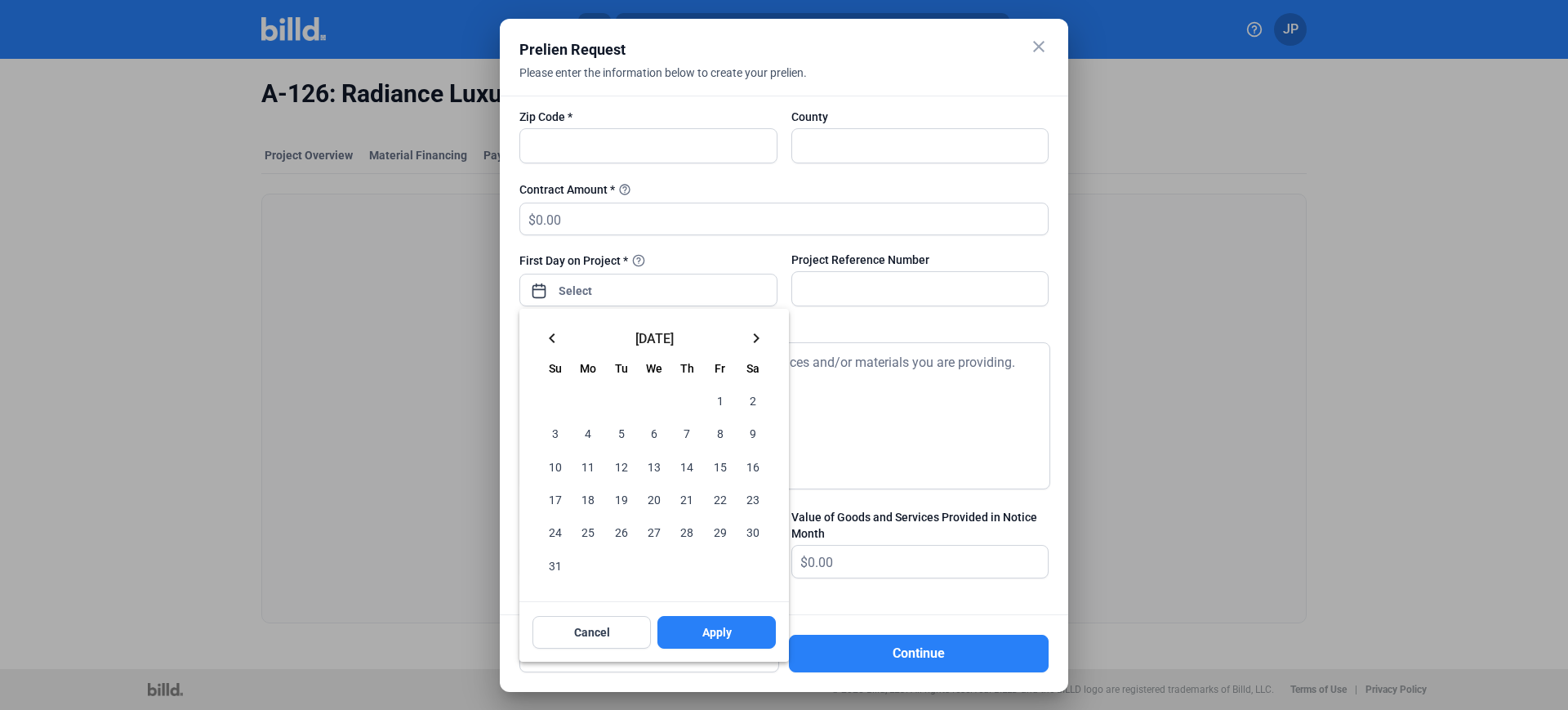
click at [650, 528] on span "27" at bounding box center [654, 532] width 30 height 30
click at [708, 642] on button "Apply" at bounding box center [716, 632] width 118 height 32
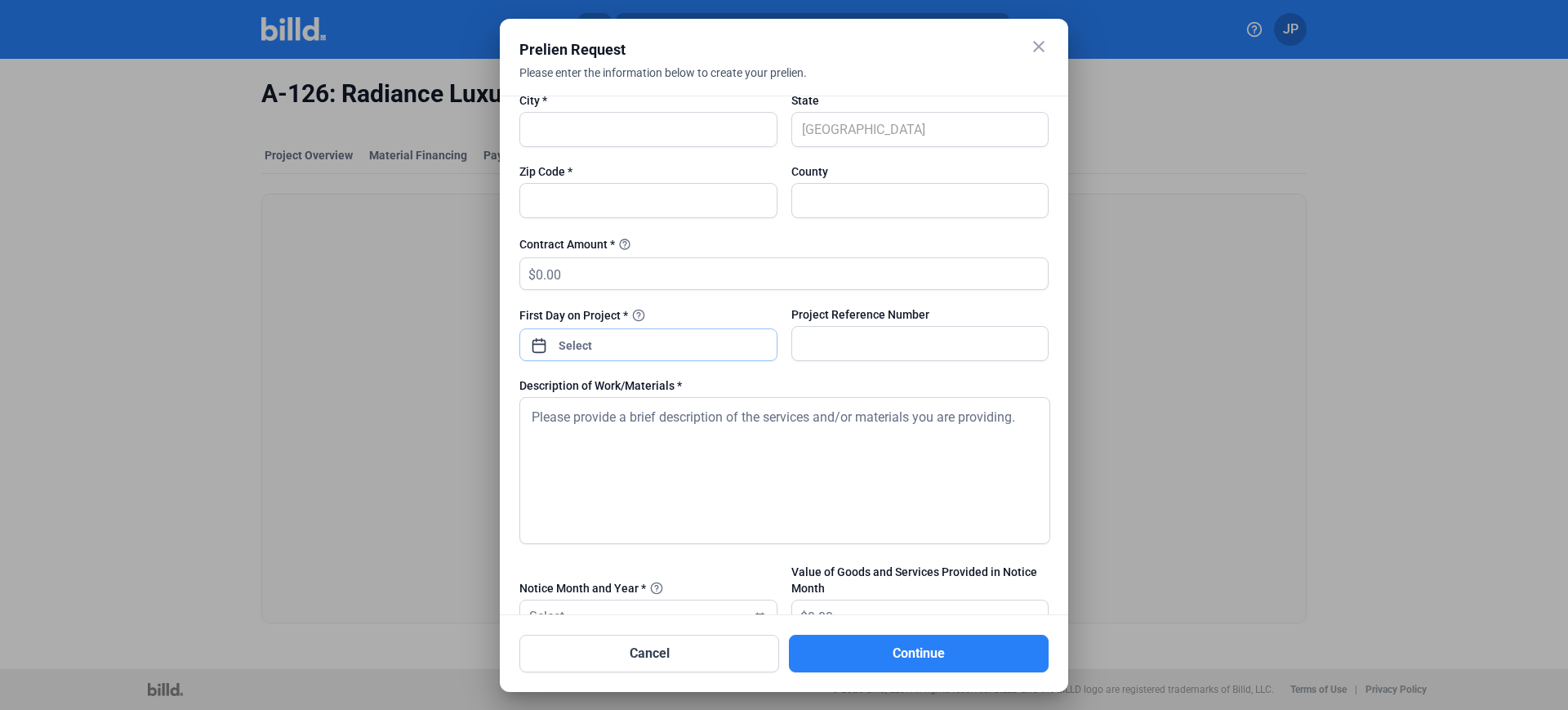
scroll to position [306, 0]
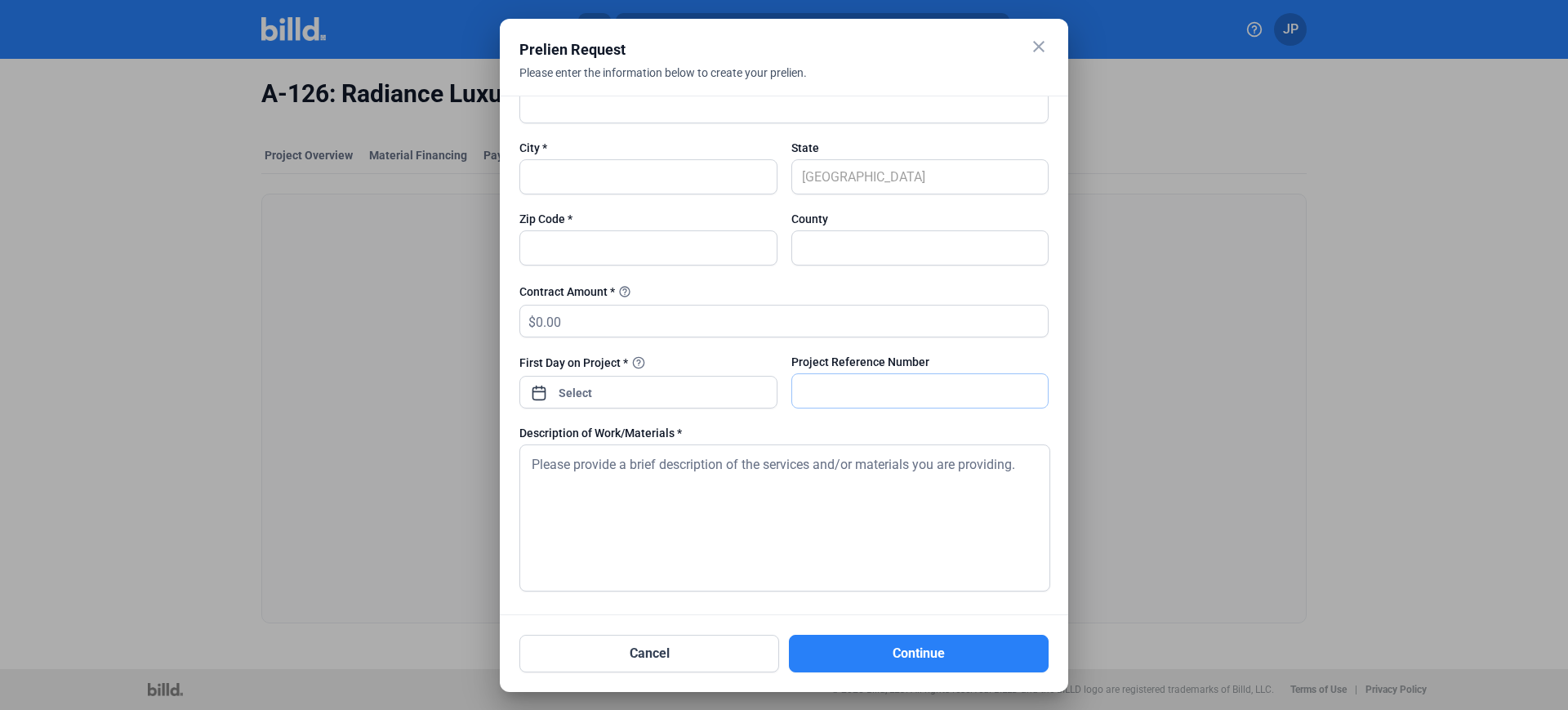
click at [891, 393] on input "text" at bounding box center [920, 390] width 257 height 33
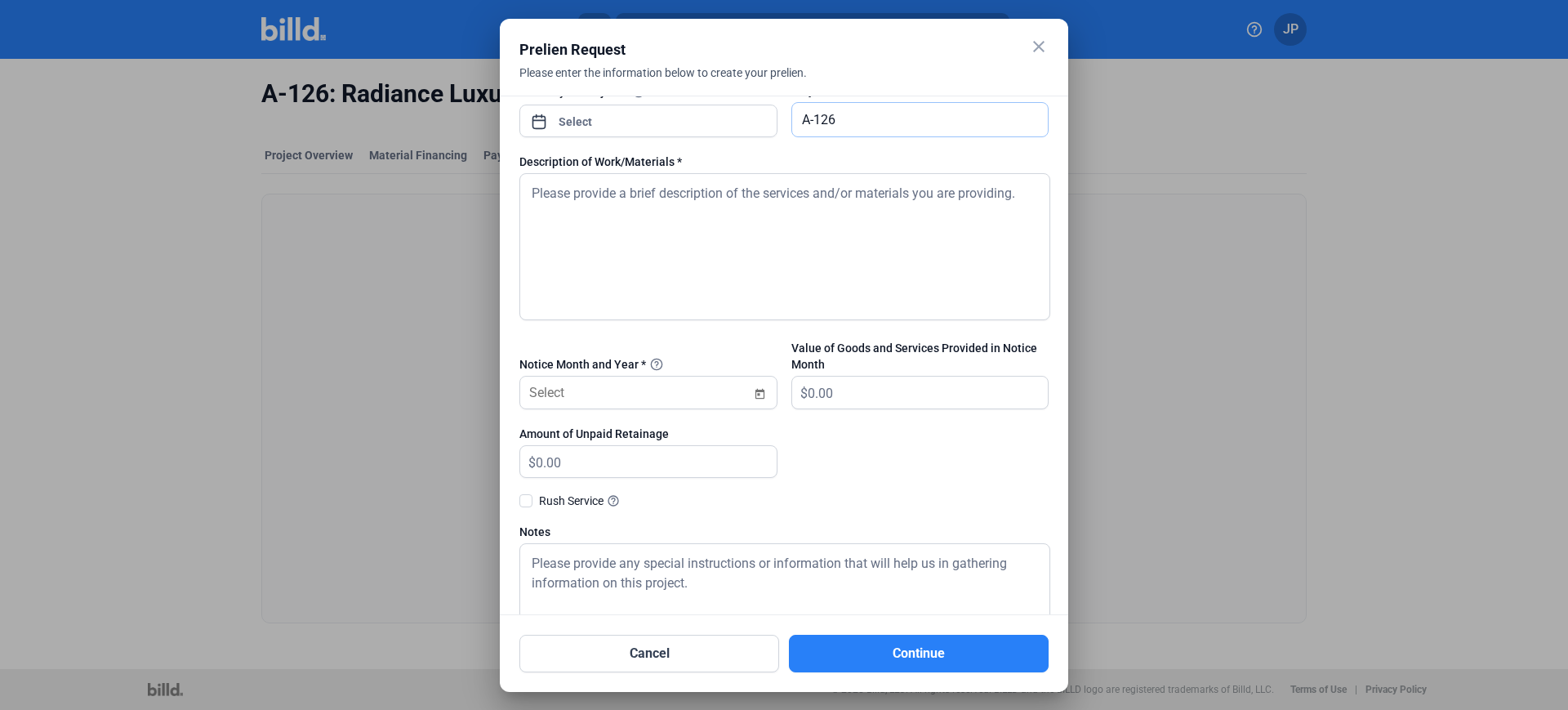
scroll to position [613, 0]
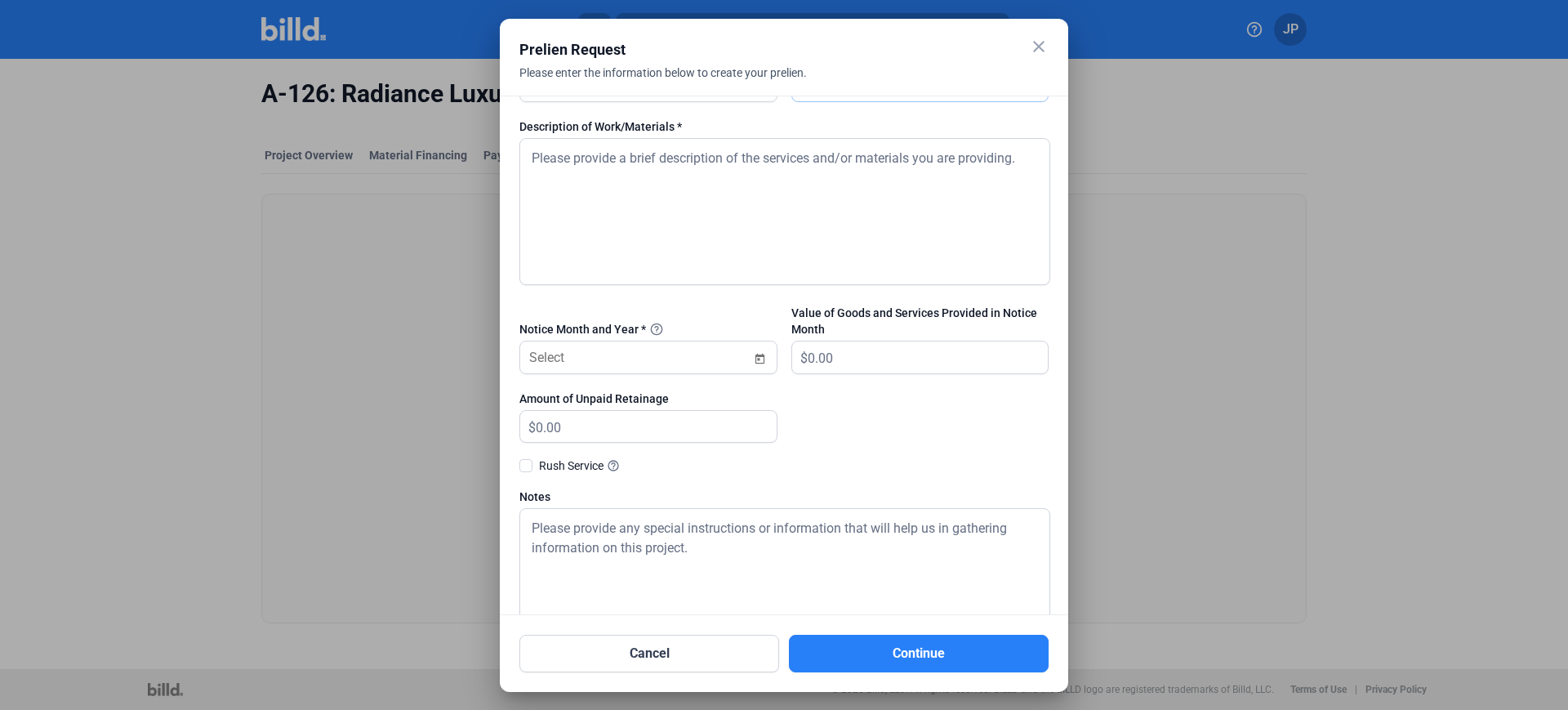
type input "A-126"
click at [752, 358] on span "Open calendar" at bounding box center [760, 349] width 39 height 39
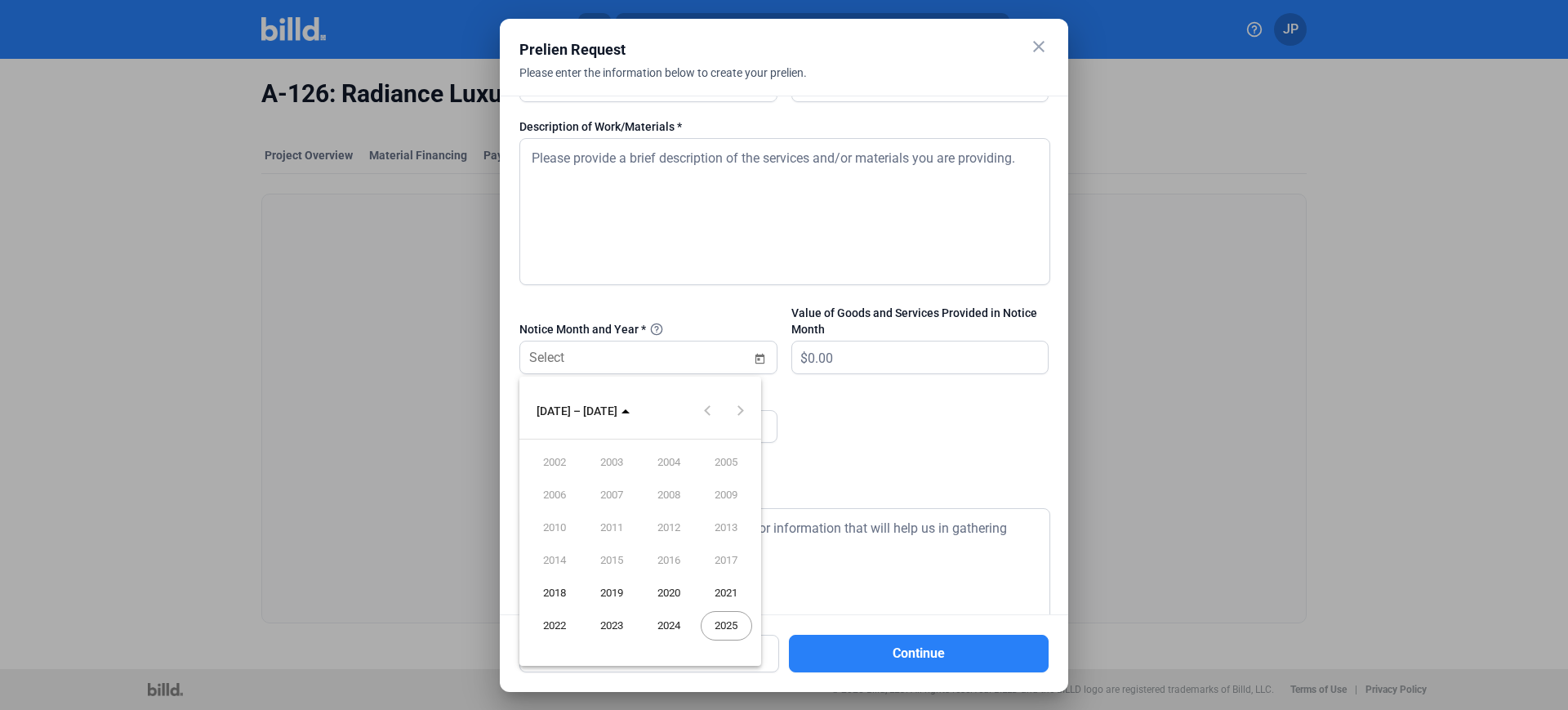
click at [853, 408] on div at bounding box center [784, 355] width 1568 height 710
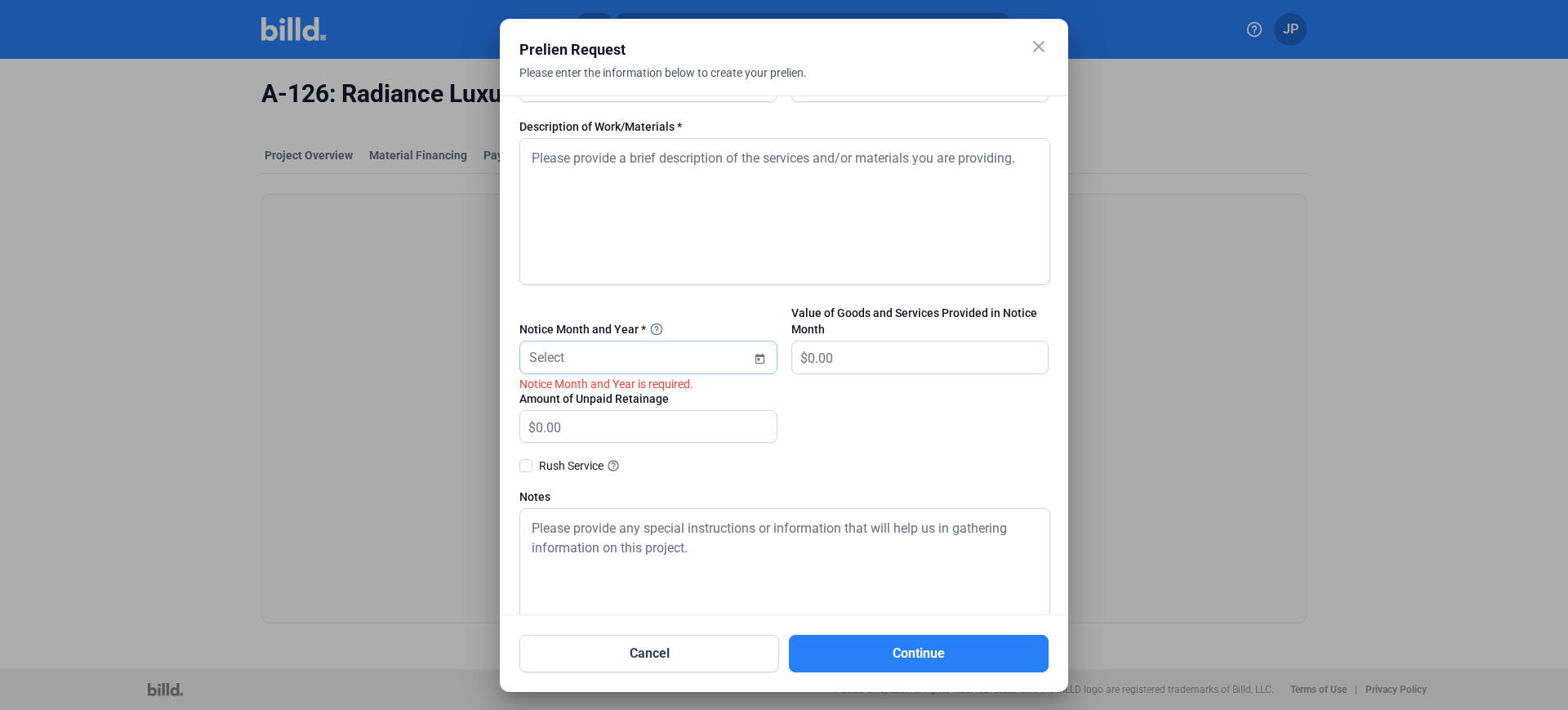
click at [758, 355] on span "Open calendar" at bounding box center [760, 349] width 39 height 39
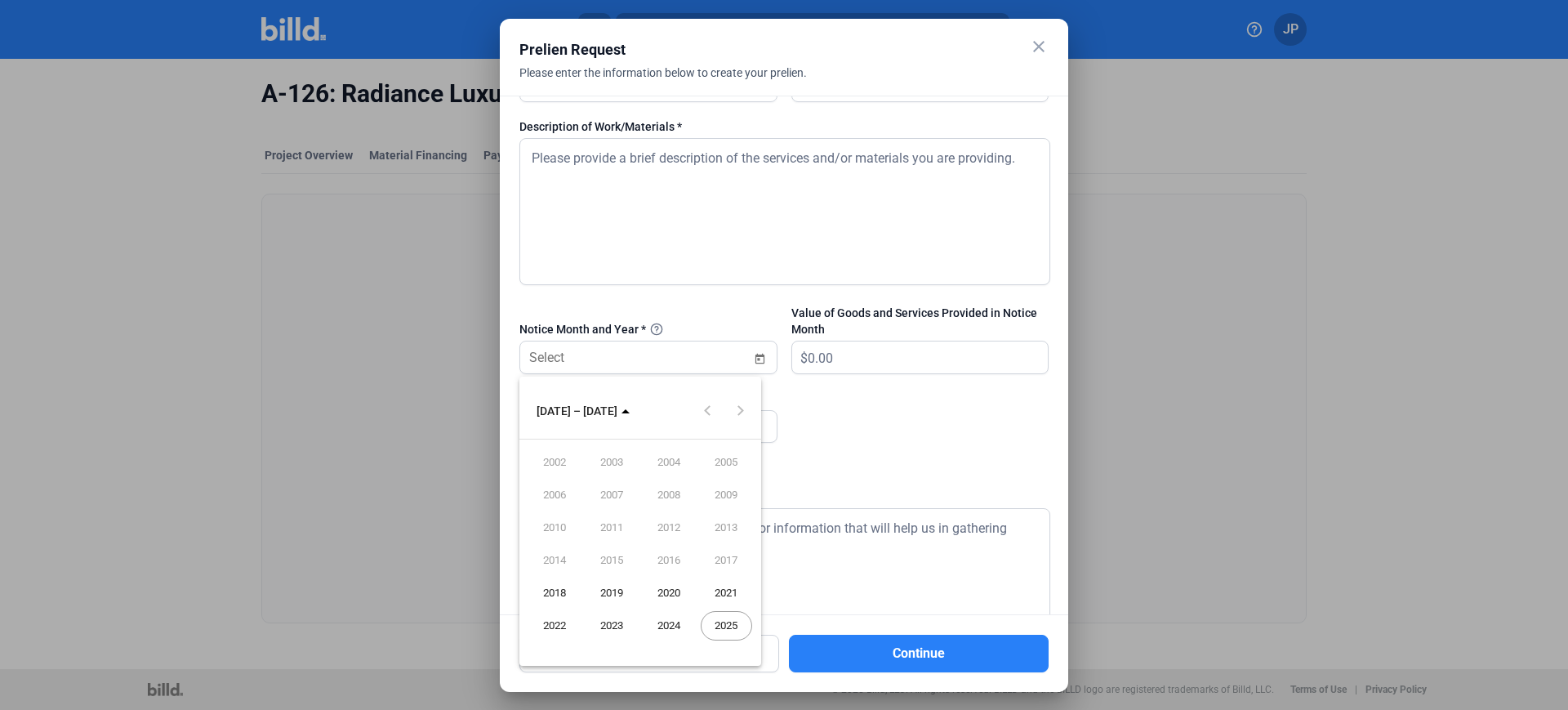
click at [720, 621] on span "2025" at bounding box center [726, 626] width 51 height 30
click at [614, 559] on span "OCT" at bounding box center [612, 560] width 51 height 30
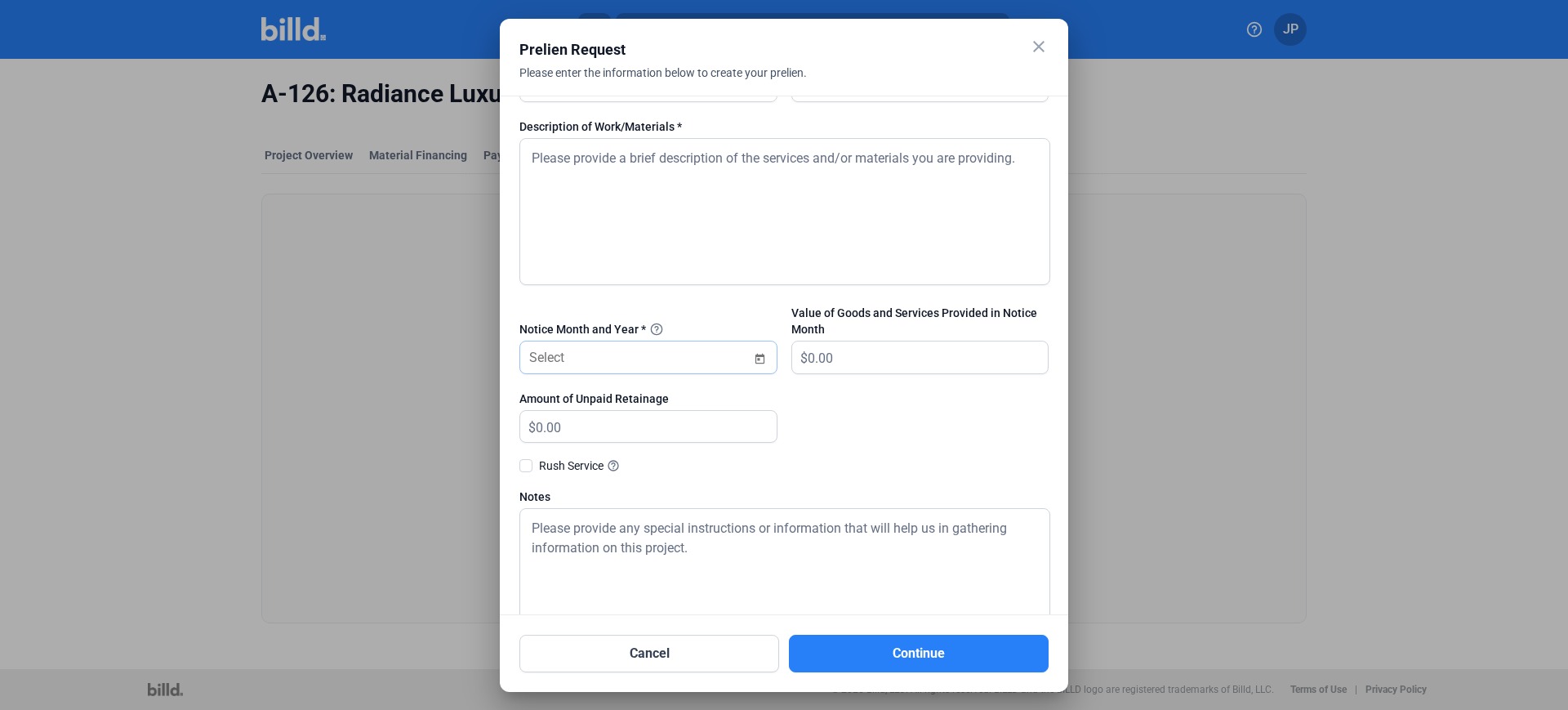
click at [754, 360] on span "Open calendar" at bounding box center [760, 349] width 39 height 39
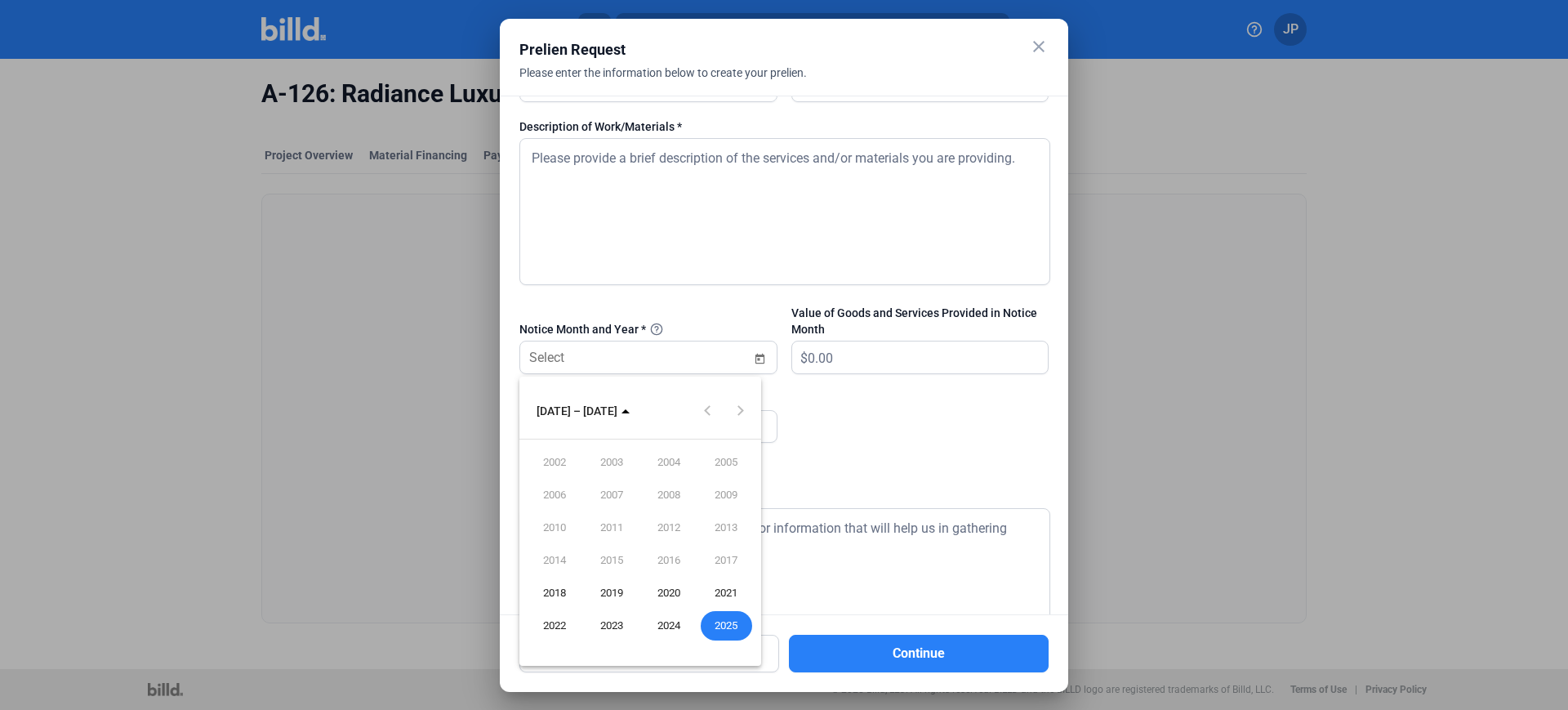
click at [729, 626] on span "2025" at bounding box center [726, 626] width 51 height 30
click at [730, 529] on span "AUG" at bounding box center [726, 528] width 51 height 30
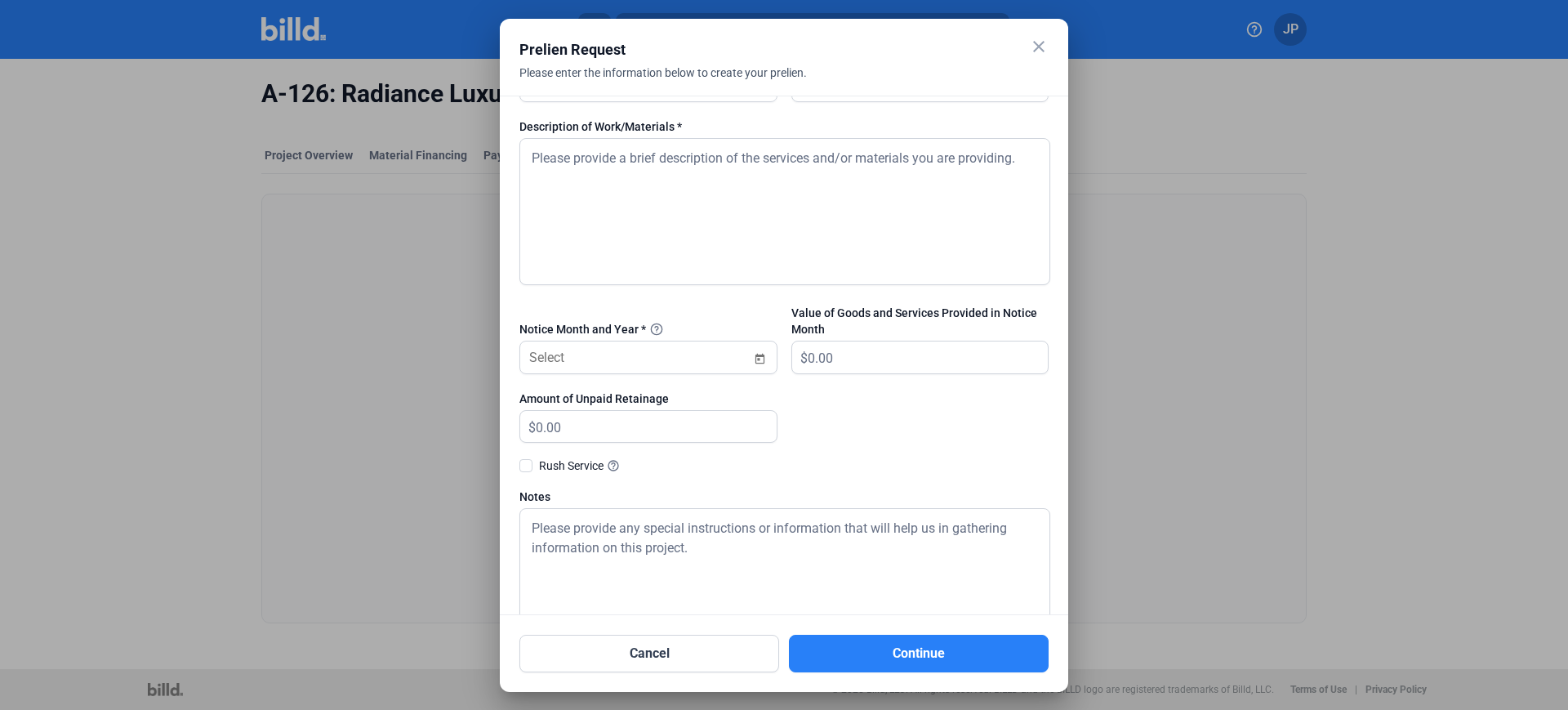
click at [846, 450] on div at bounding box center [920, 424] width 258 height 69
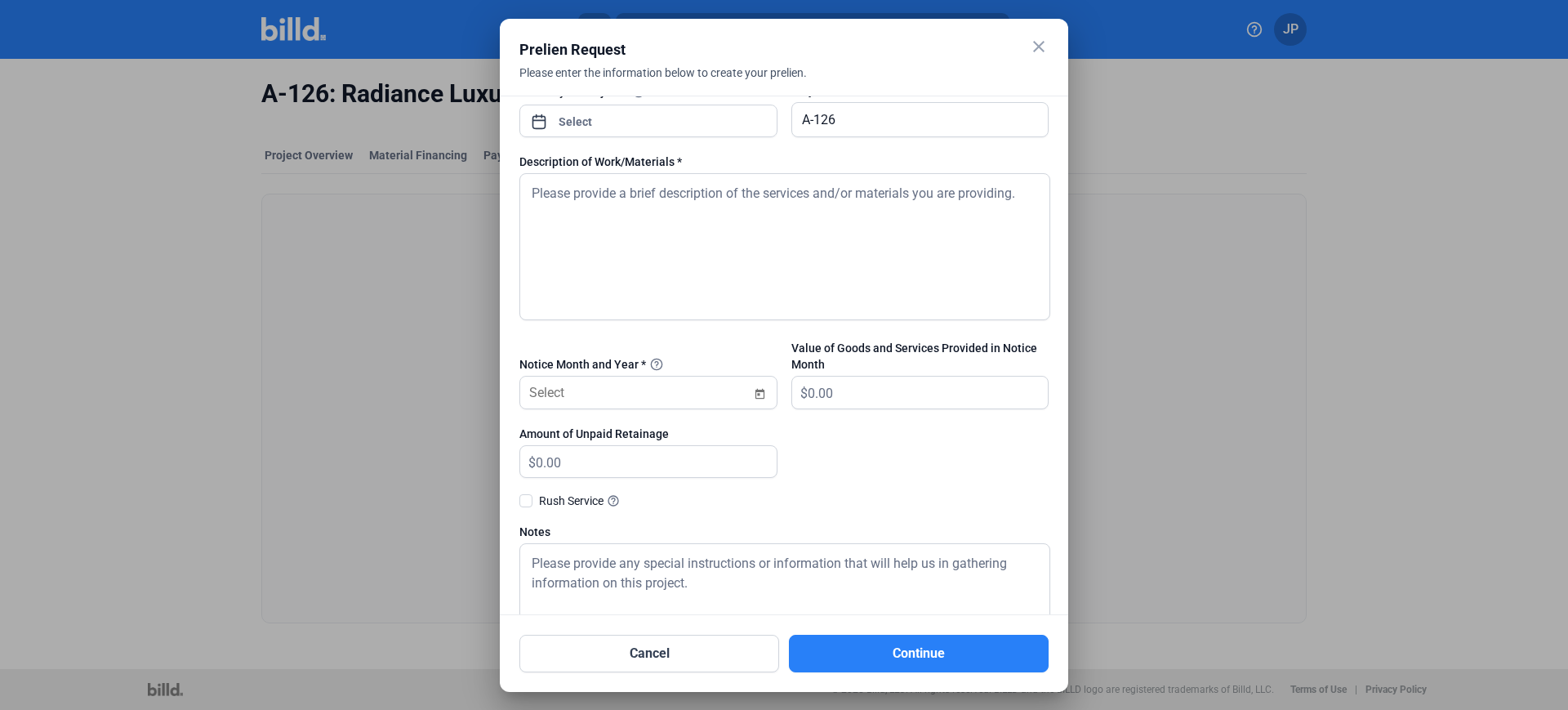
scroll to position [386, 0]
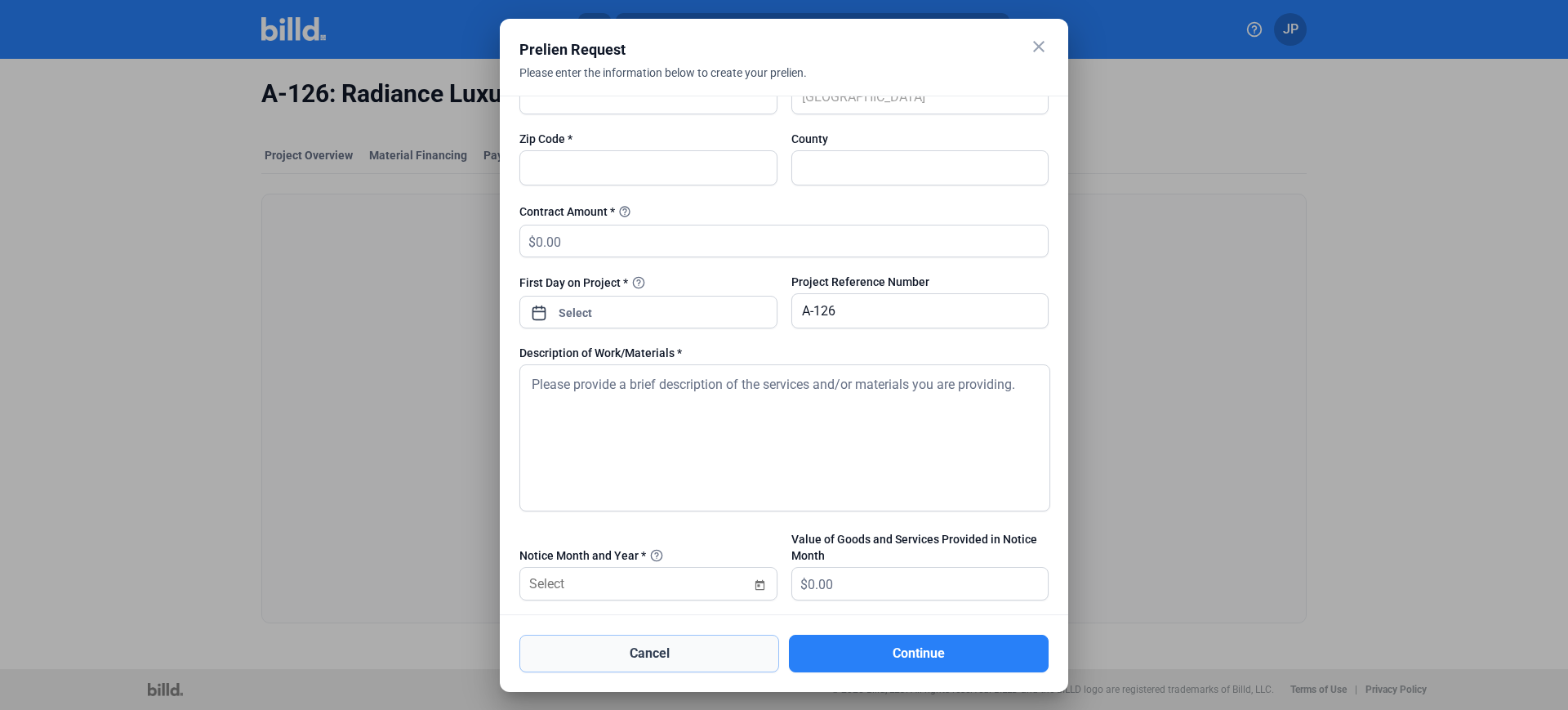
click at [679, 660] on button "Cancel" at bounding box center [649, 654] width 260 height 38
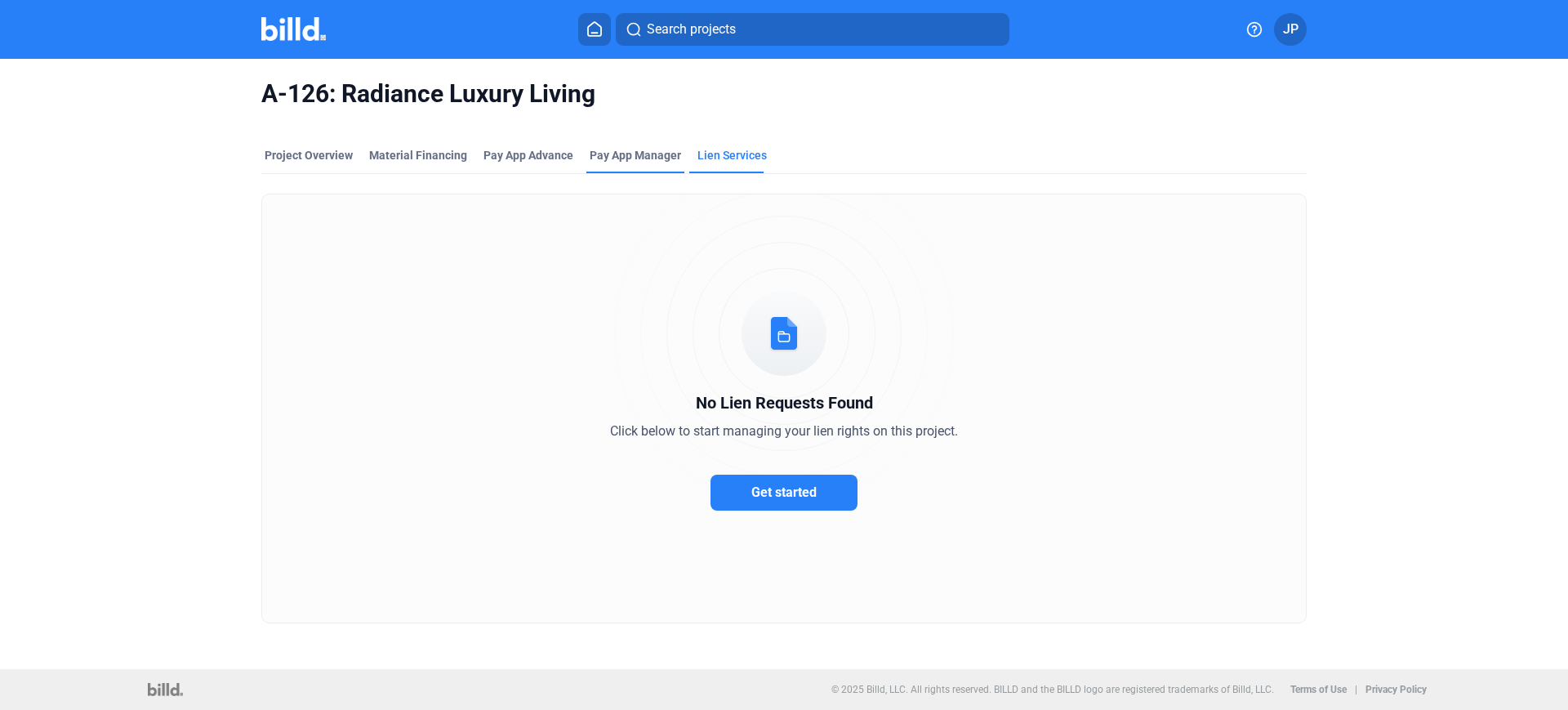
click at [622, 158] on span "Pay App Manager" at bounding box center [635, 155] width 91 height 16
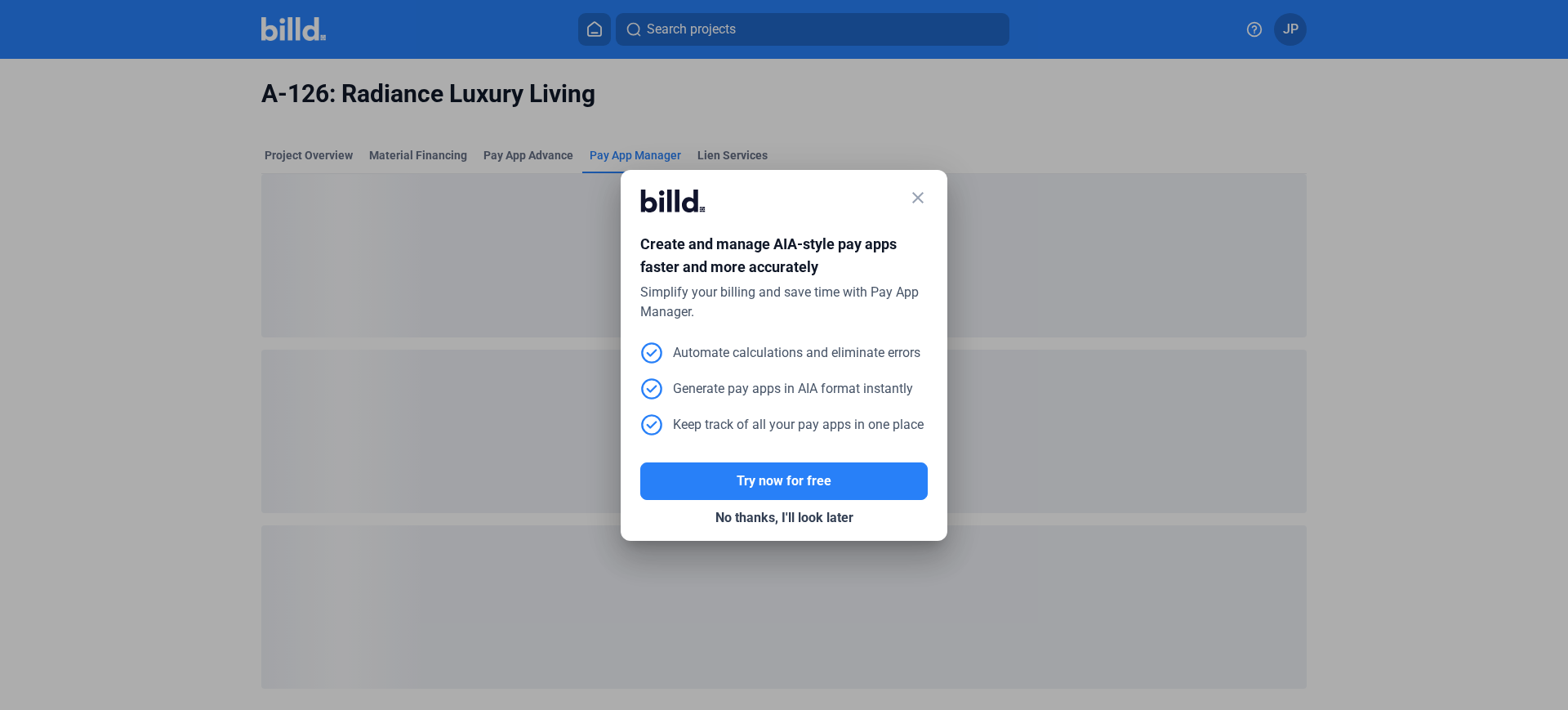
click at [920, 191] on mat-icon "close" at bounding box center [918, 197] width 20 height 20
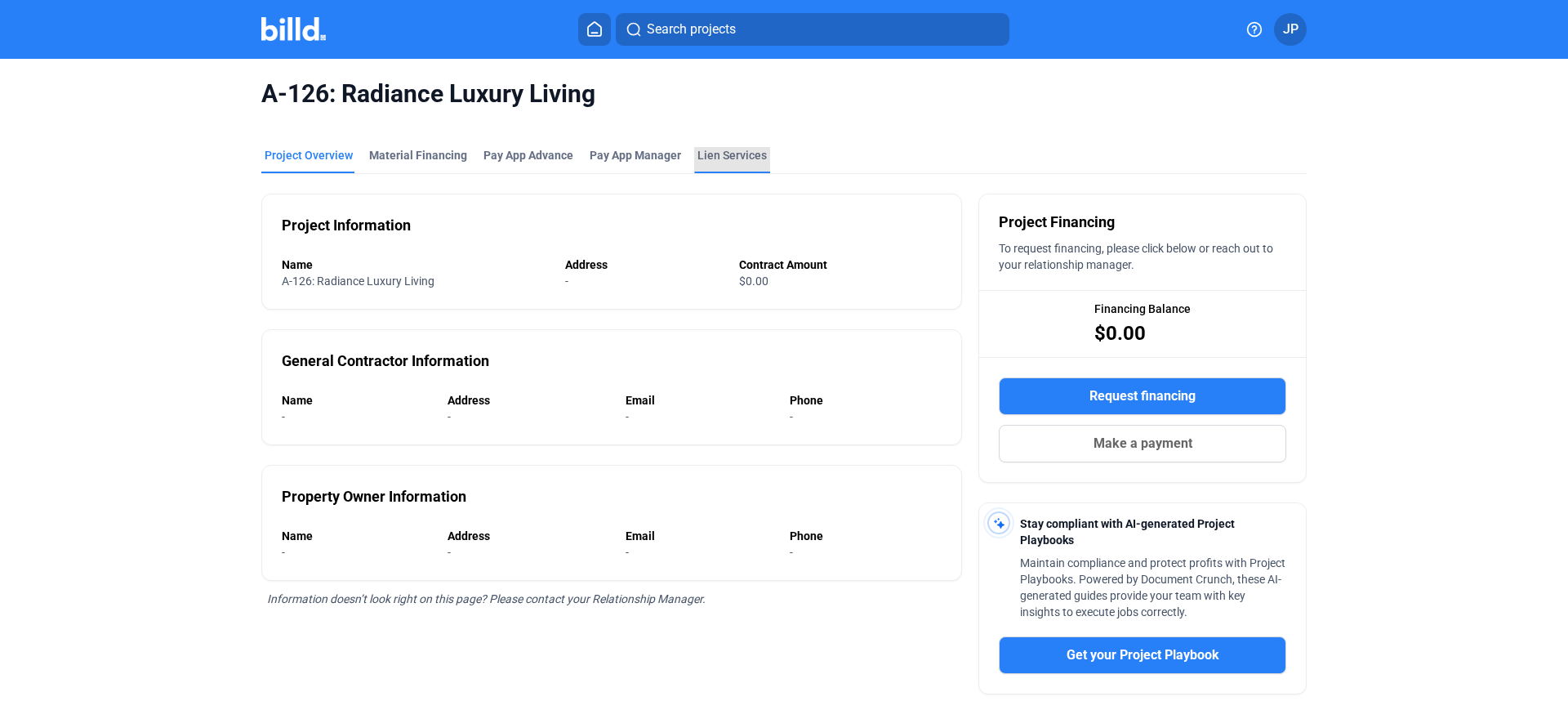
click at [740, 147] on div "Lien Services" at bounding box center [731, 155] width 69 height 16
